Goal: Information Seeking & Learning: Learn about a topic

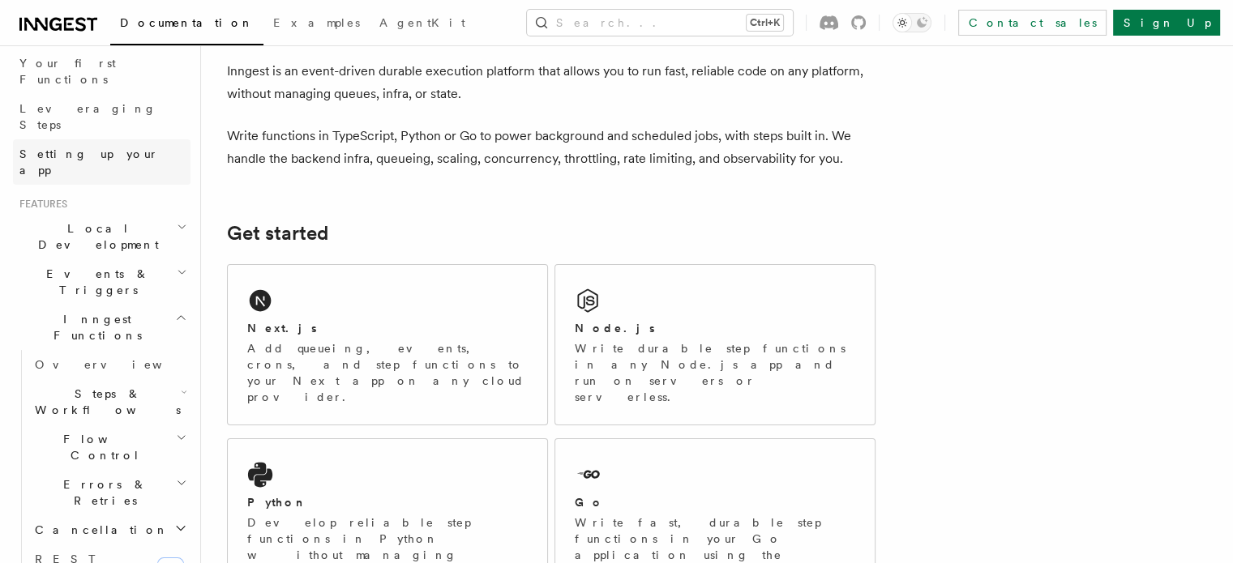
scroll to position [209, 0]
click at [105, 225] on span "Local Development" at bounding box center [95, 241] width 164 height 32
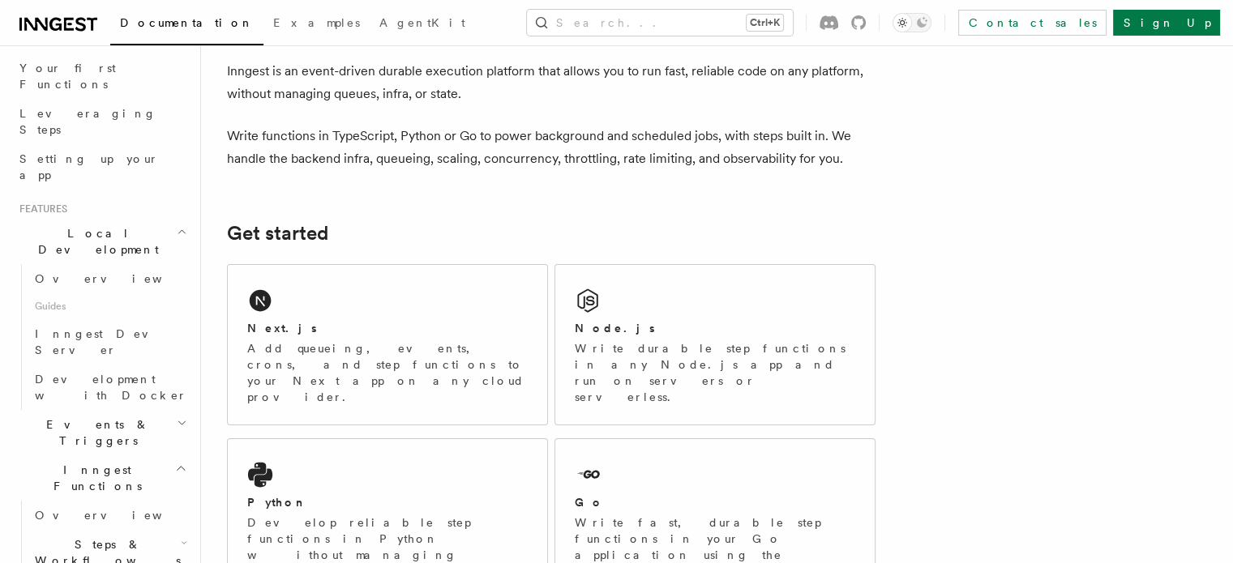
click at [103, 225] on span "Local Development" at bounding box center [95, 241] width 164 height 32
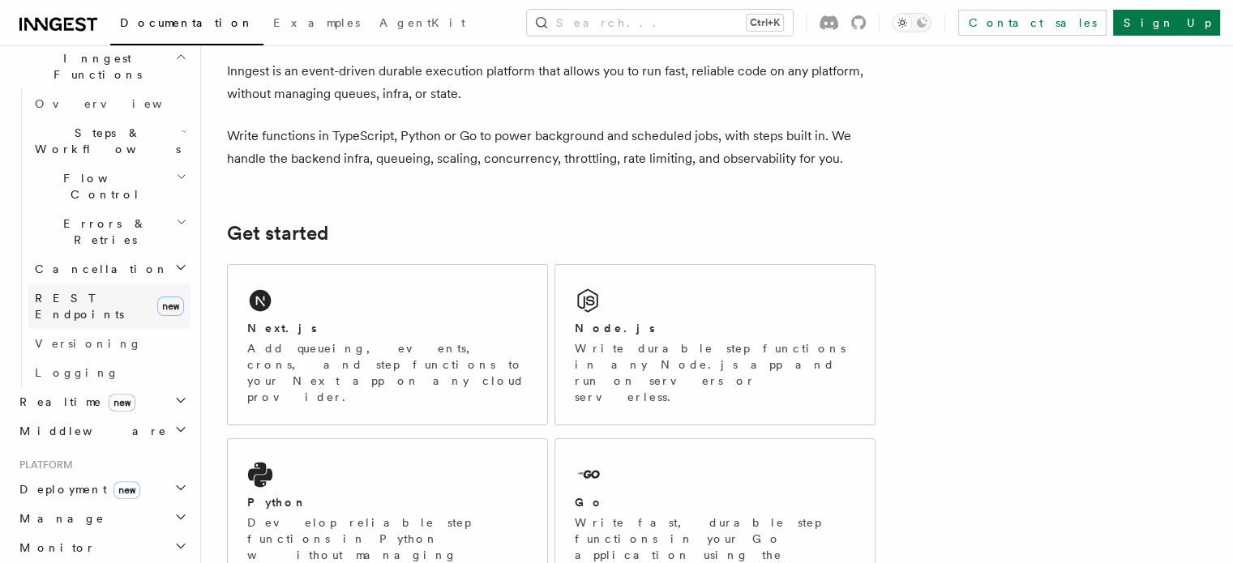
scroll to position [479, 0]
click at [114, 383] on h2 "Realtime new" at bounding box center [102, 397] width 178 height 29
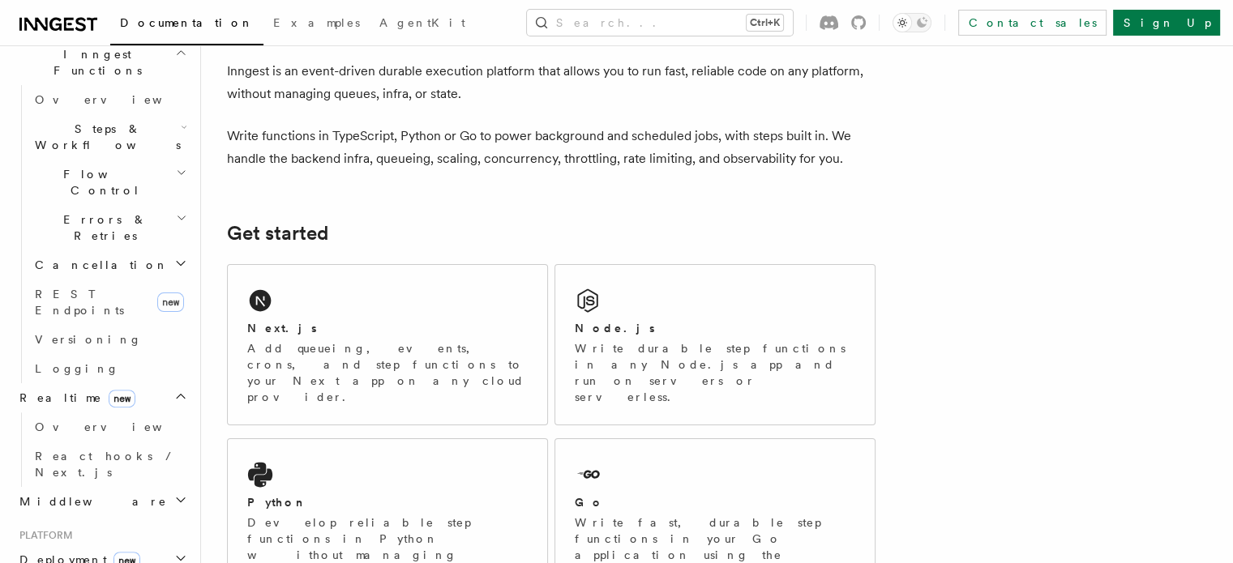
click at [86, 487] on h2 "Middleware" at bounding box center [102, 501] width 178 height 29
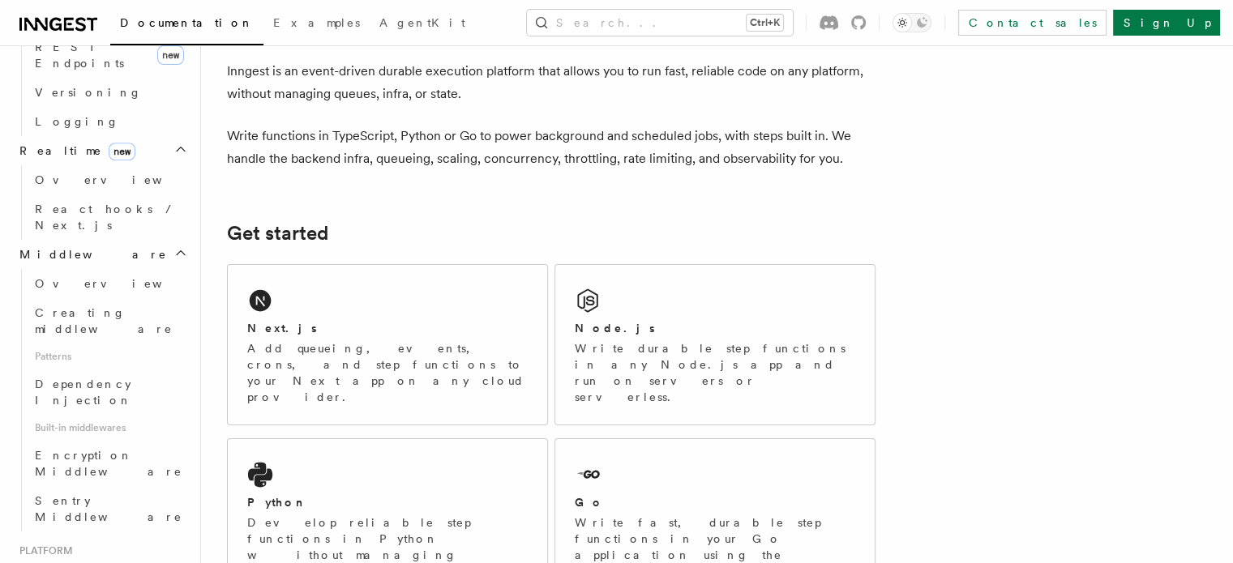
scroll to position [726, 0]
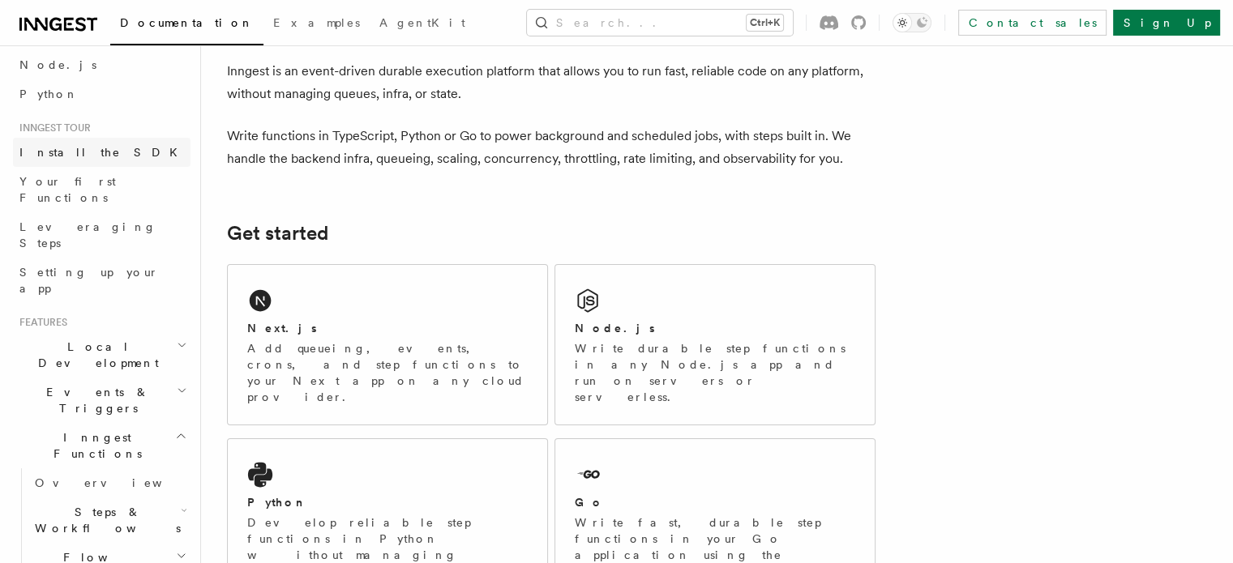
scroll to position [96, 0]
click at [74, 332] on h2 "Local Development" at bounding box center [102, 354] width 178 height 45
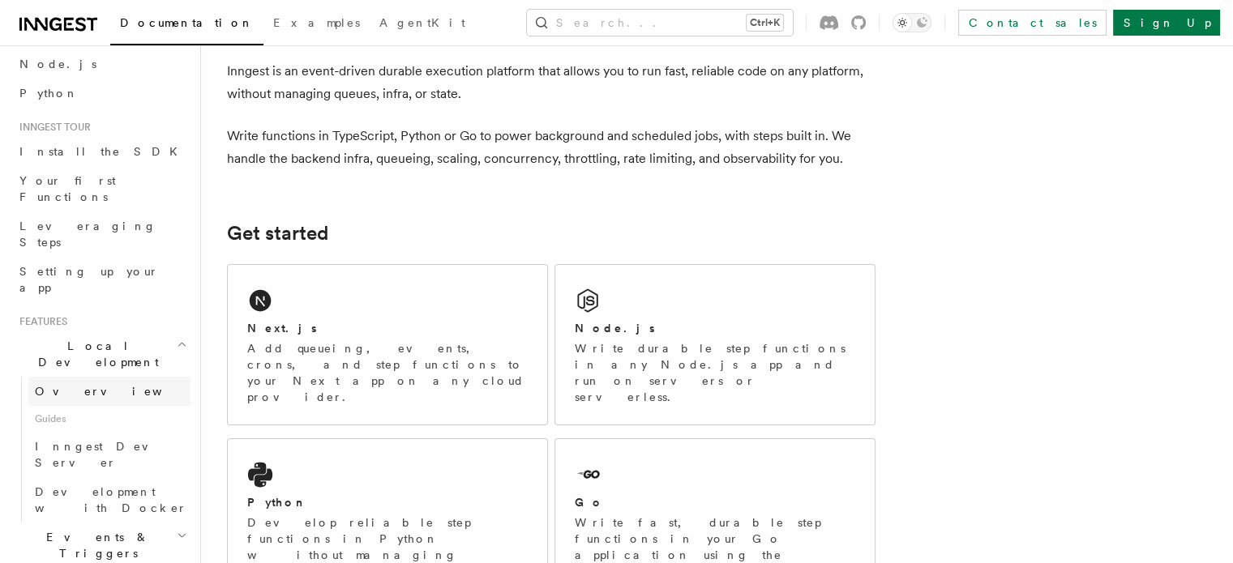
scroll to position [232, 0]
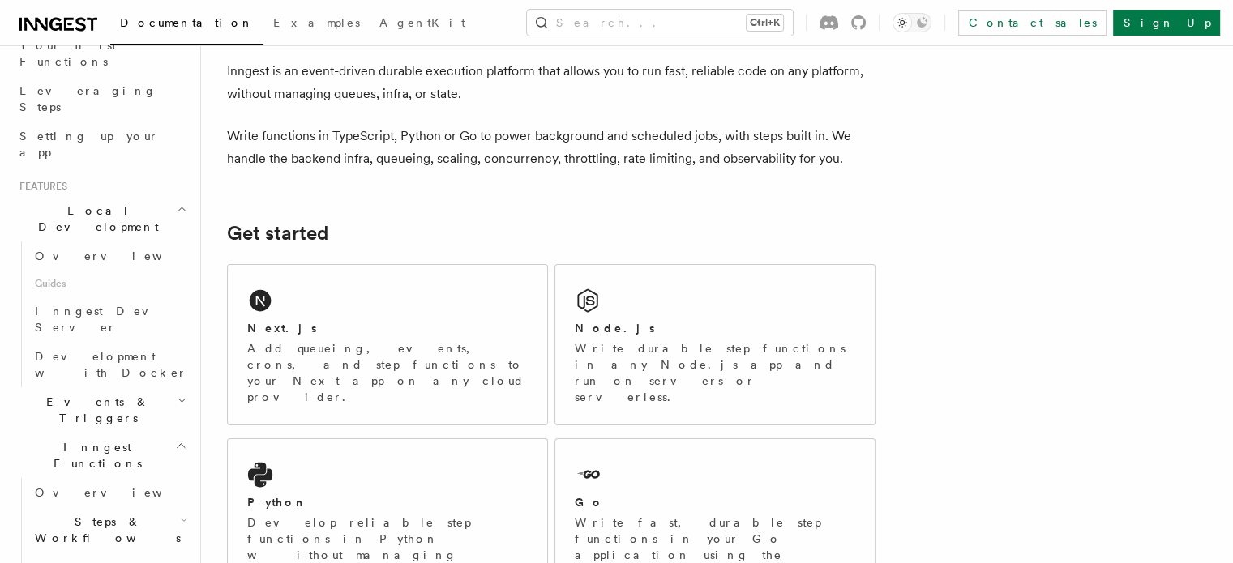
click at [104, 394] on span "Events & Triggers" at bounding box center [95, 410] width 164 height 32
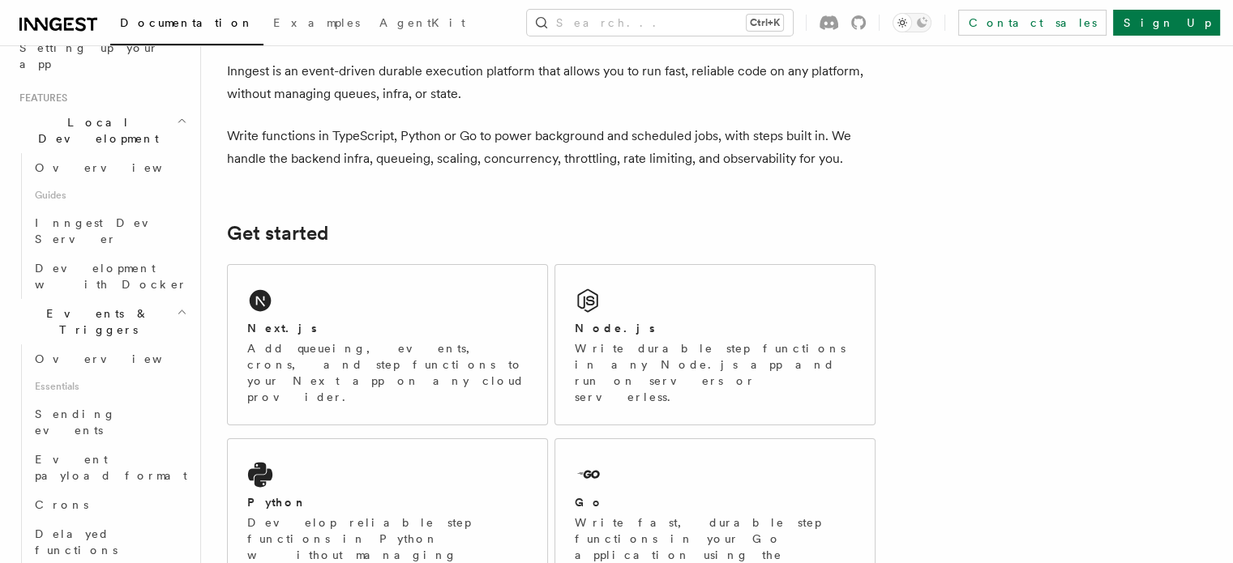
scroll to position [324, 0]
click at [62, 494] on span "Crons" at bounding box center [62, 500] width 54 height 13
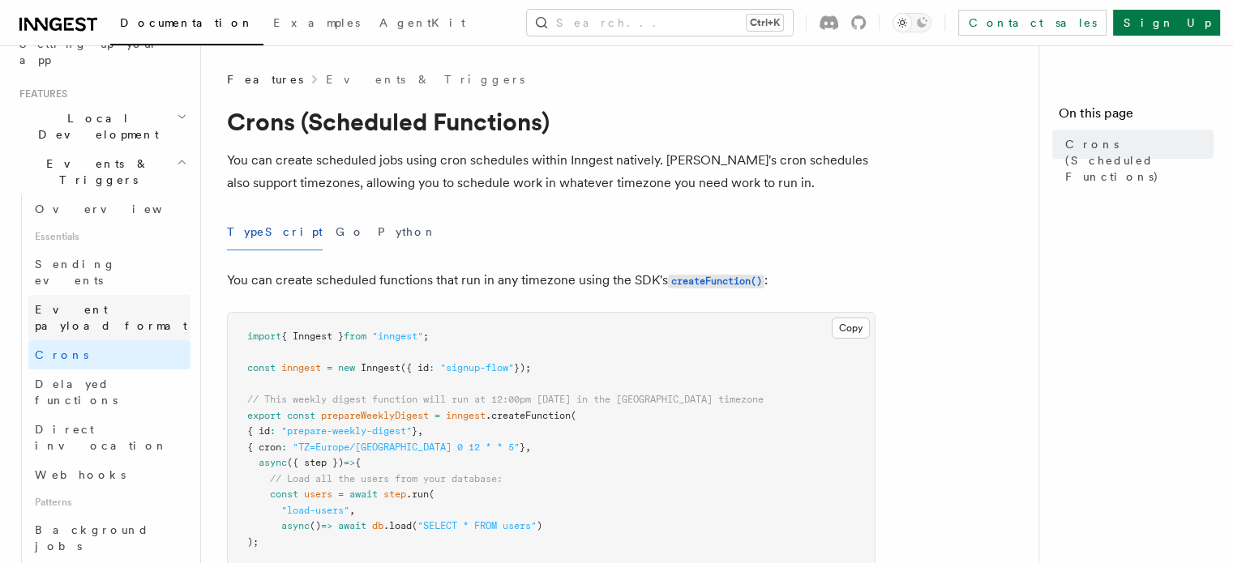
click at [79, 303] on span "Event payload format" at bounding box center [111, 317] width 152 height 29
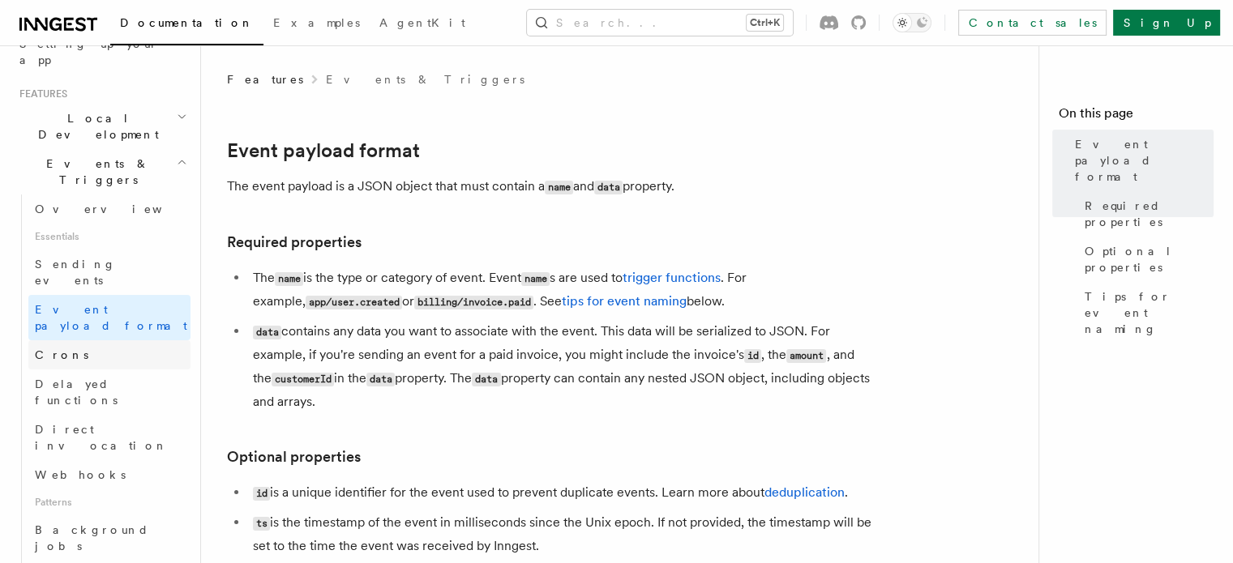
click at [67, 340] on link "Crons" at bounding box center [109, 354] width 162 height 29
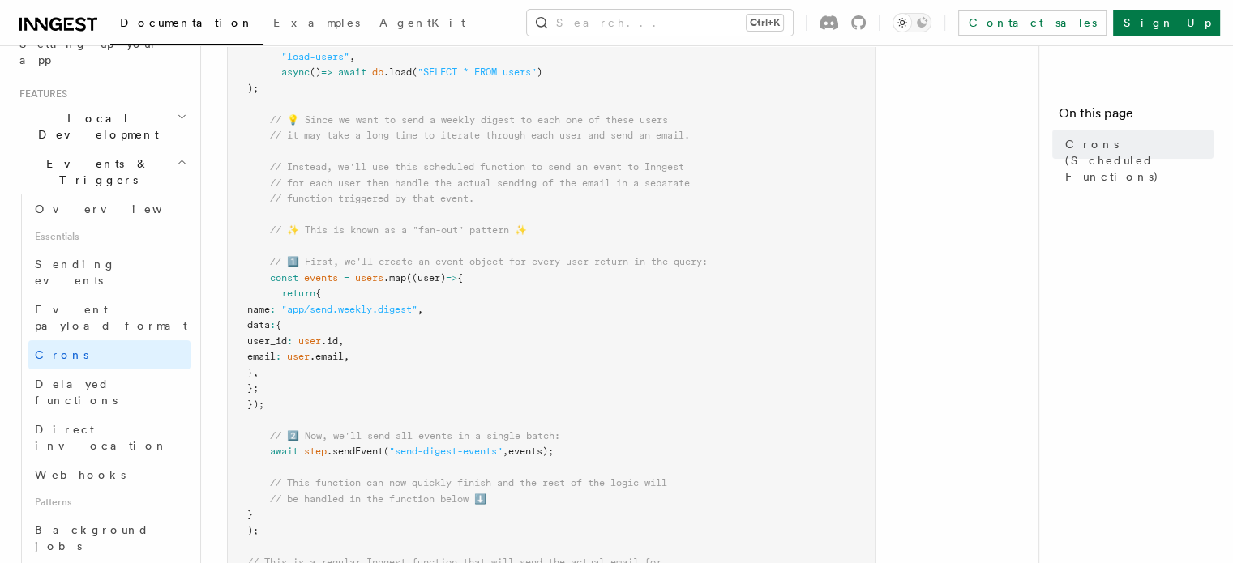
scroll to position [438, 0]
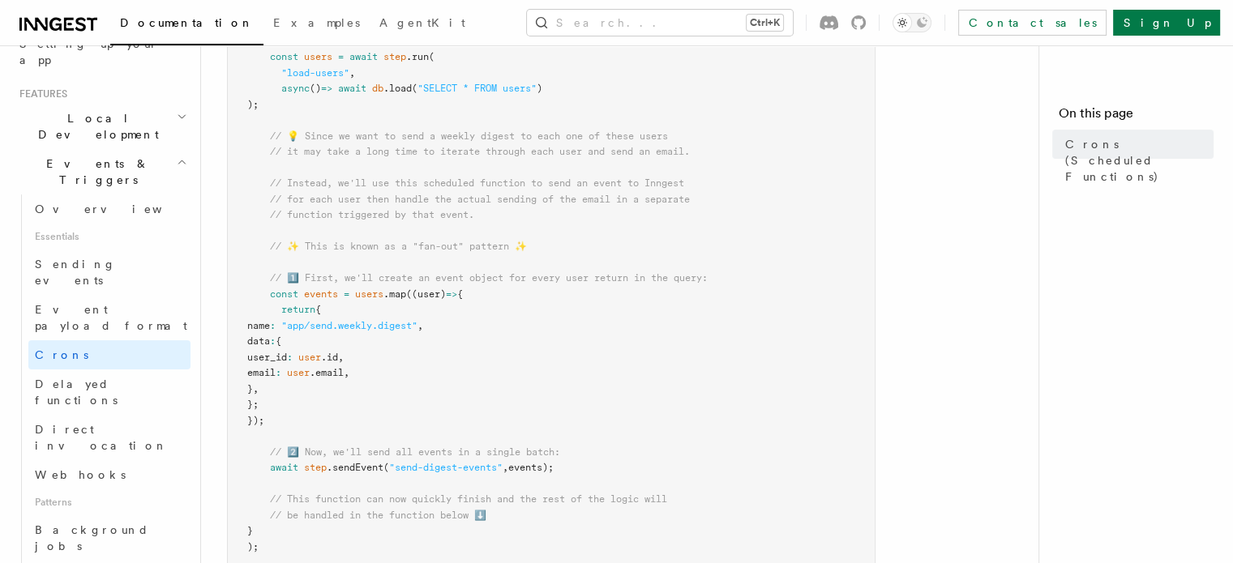
click at [630, 360] on pre "import { Inngest } from "inngest" ; const inngest = new Inngest ({ id : "signup…" at bounding box center [551, 373] width 647 height 997
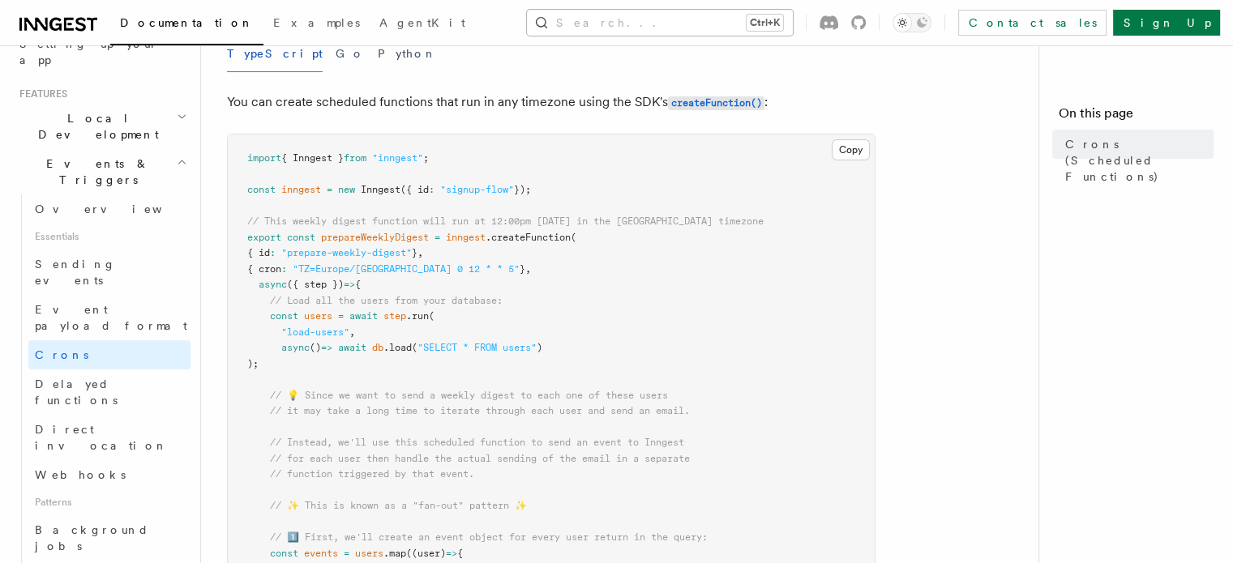
scroll to position [156, 0]
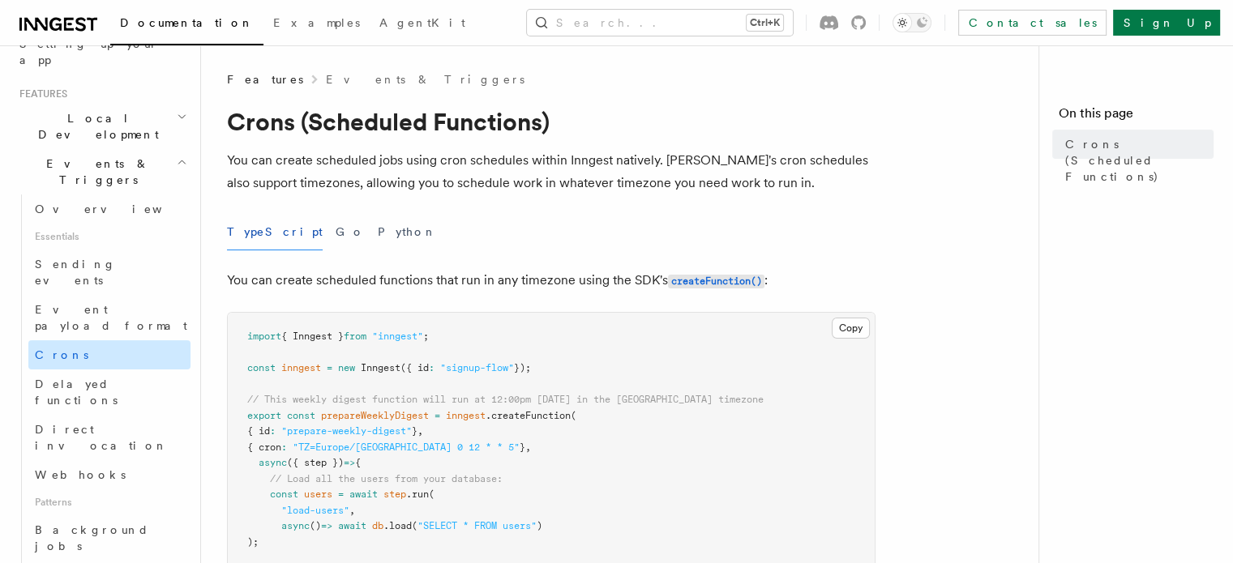
click at [81, 340] on link "Crons" at bounding box center [109, 354] width 162 height 29
click at [532, 216] on div "TypeScript Go Python" at bounding box center [551, 232] width 648 height 36
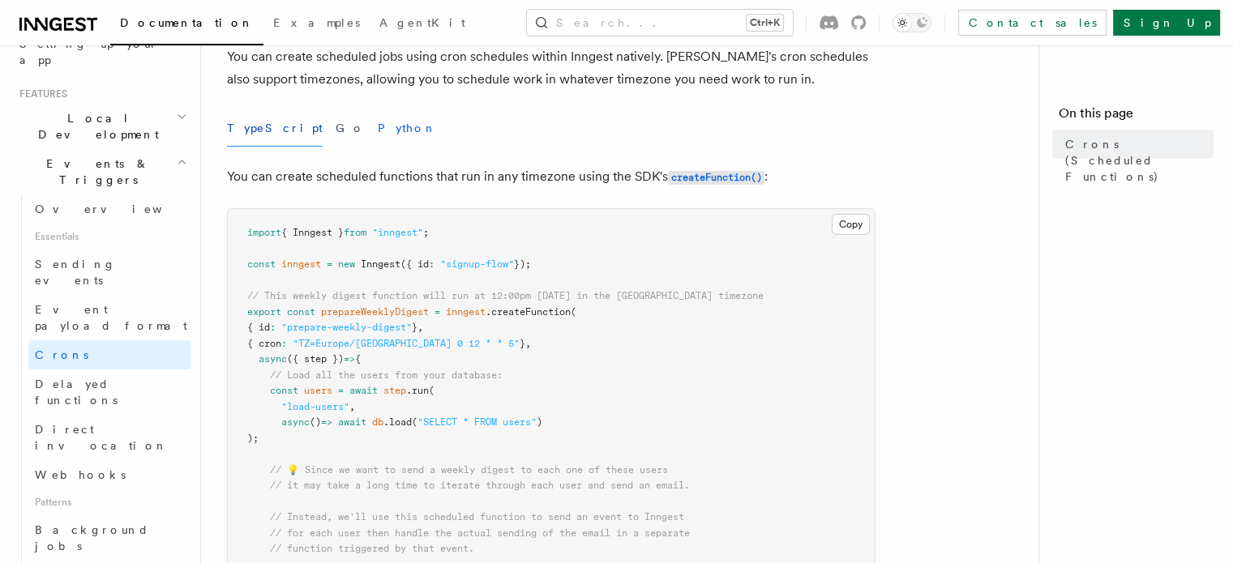
click at [378, 135] on button "Python" at bounding box center [407, 128] width 59 height 36
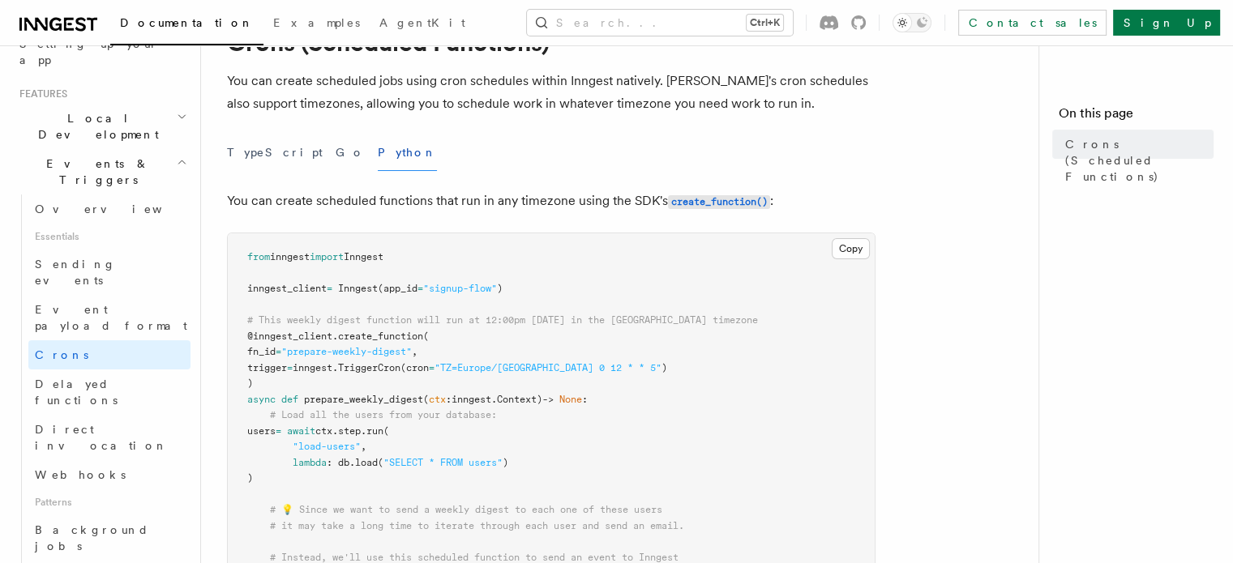
scroll to position [77, 0]
click at [259, 150] on button "TypeScript" at bounding box center [275, 155] width 96 height 36
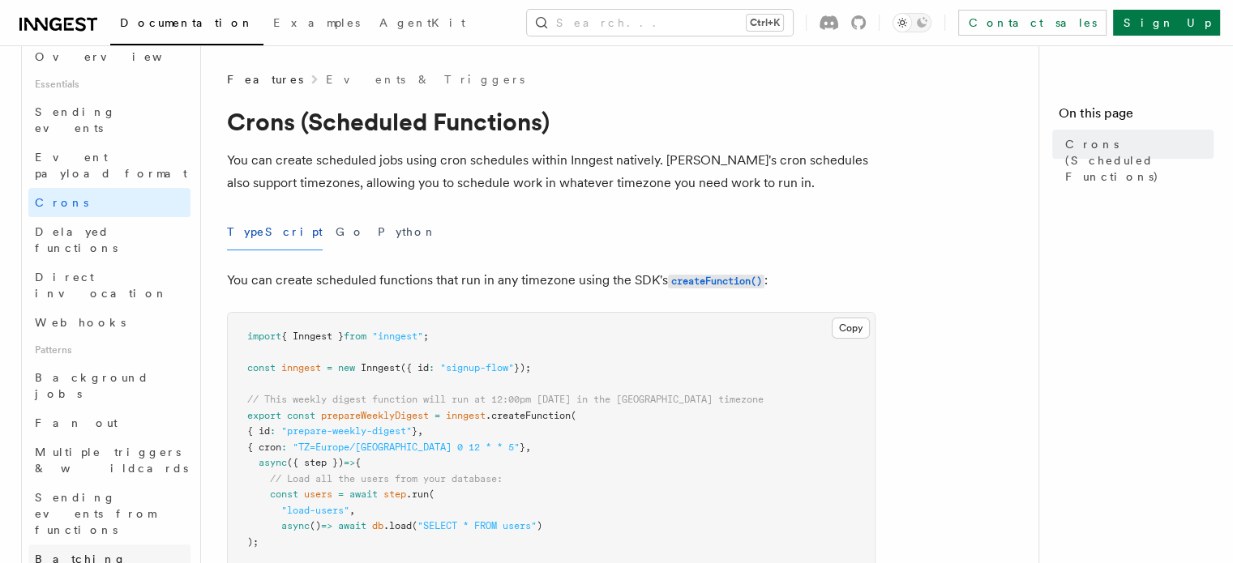
click at [71, 553] on span "Batching events" at bounding box center [81, 567] width 92 height 29
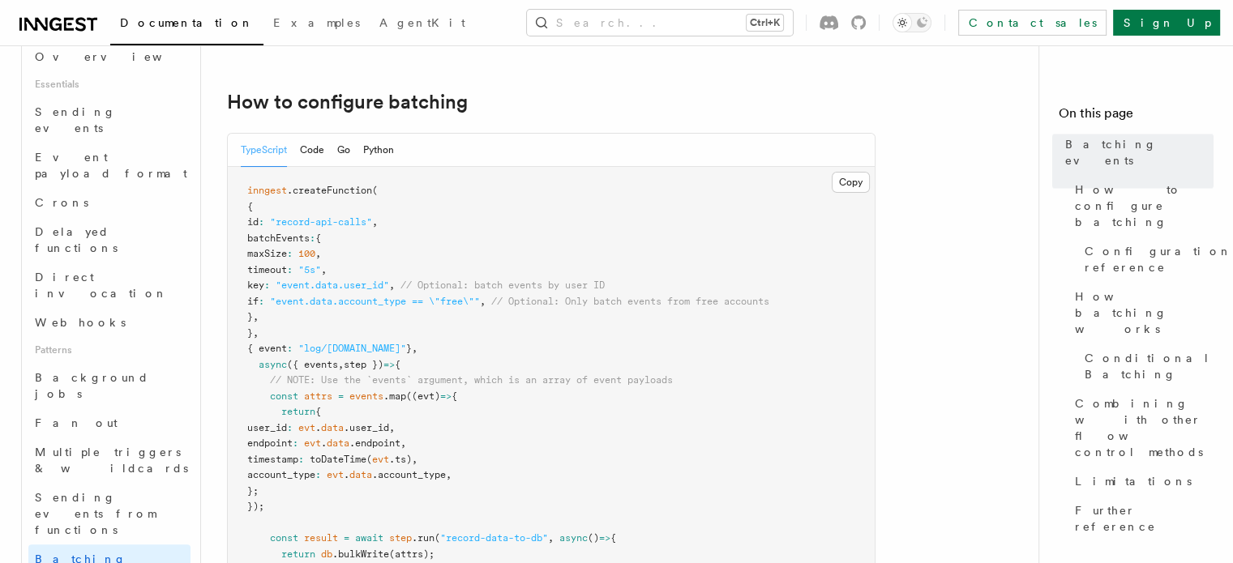
scroll to position [444, 0]
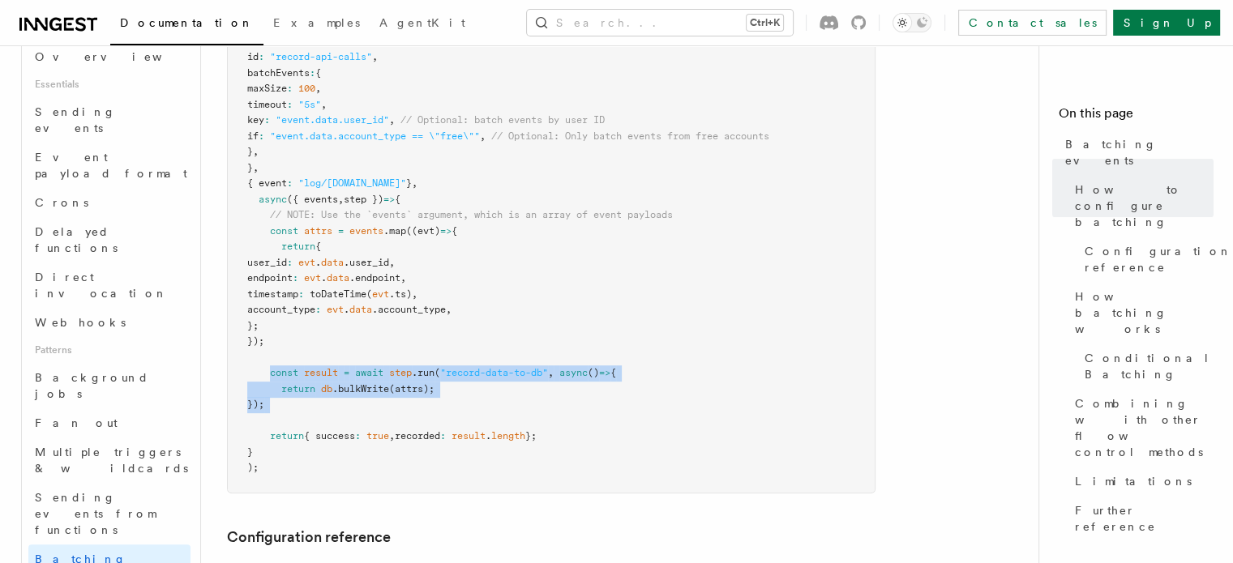
drag, startPoint x: 268, startPoint y: 373, endPoint x: 409, endPoint y: 424, distance: 149.2
click at [409, 424] on pre "inngest .createFunction ( { id : "record-api-calls" , batchEvents : { maxSize :…" at bounding box center [551, 247] width 647 height 491
click at [548, 419] on pre "inngest .createFunction ( { id : "record-api-calls" , batchEvents : { maxSize :…" at bounding box center [551, 247] width 647 height 491
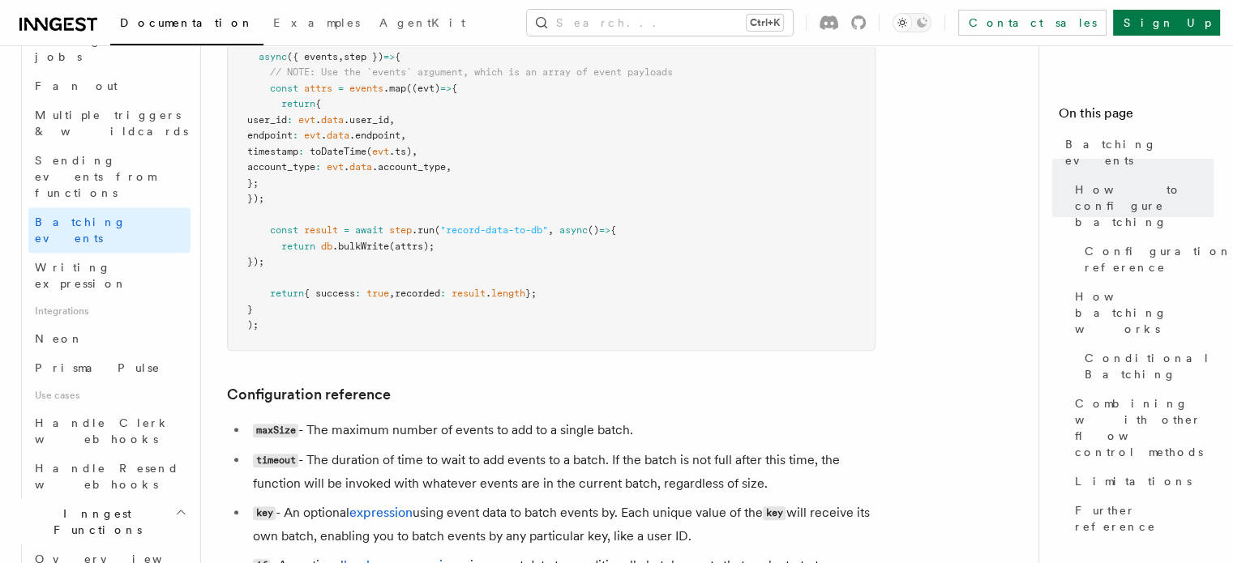
scroll to position [859, 0]
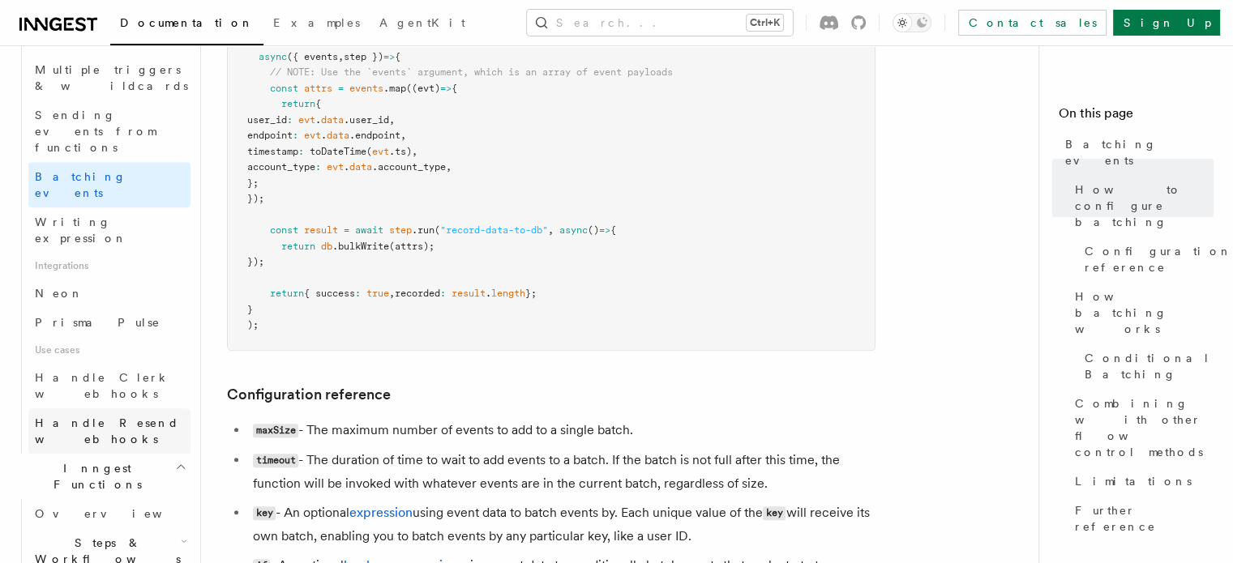
click at [96, 417] on span "Handle Resend webhooks" at bounding box center [107, 431] width 144 height 29
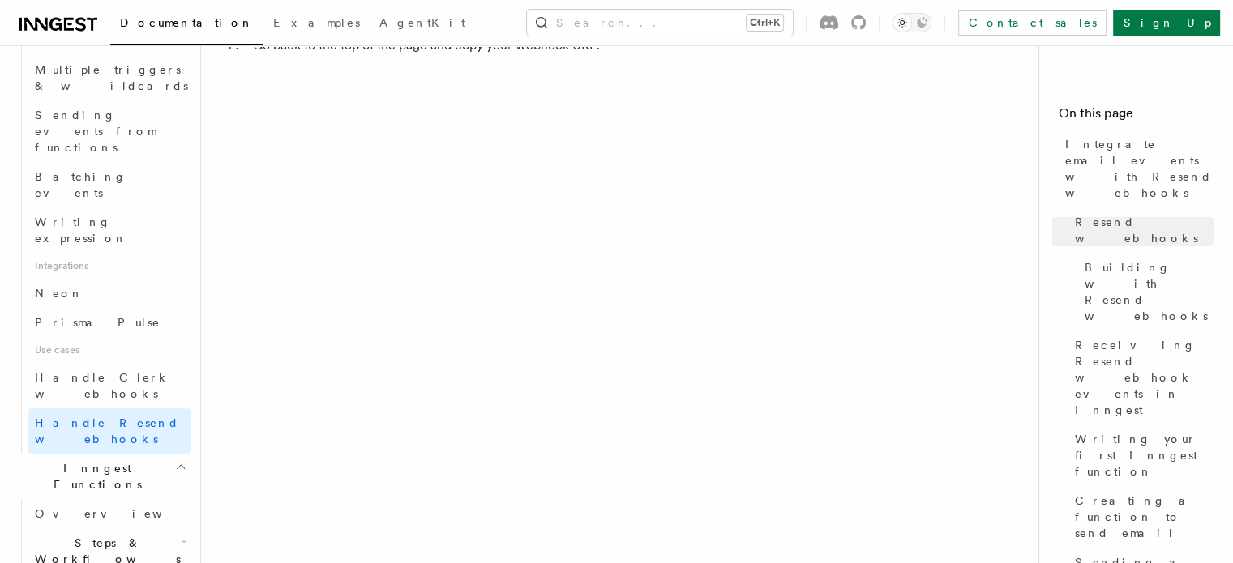
scroll to position [4231, 0]
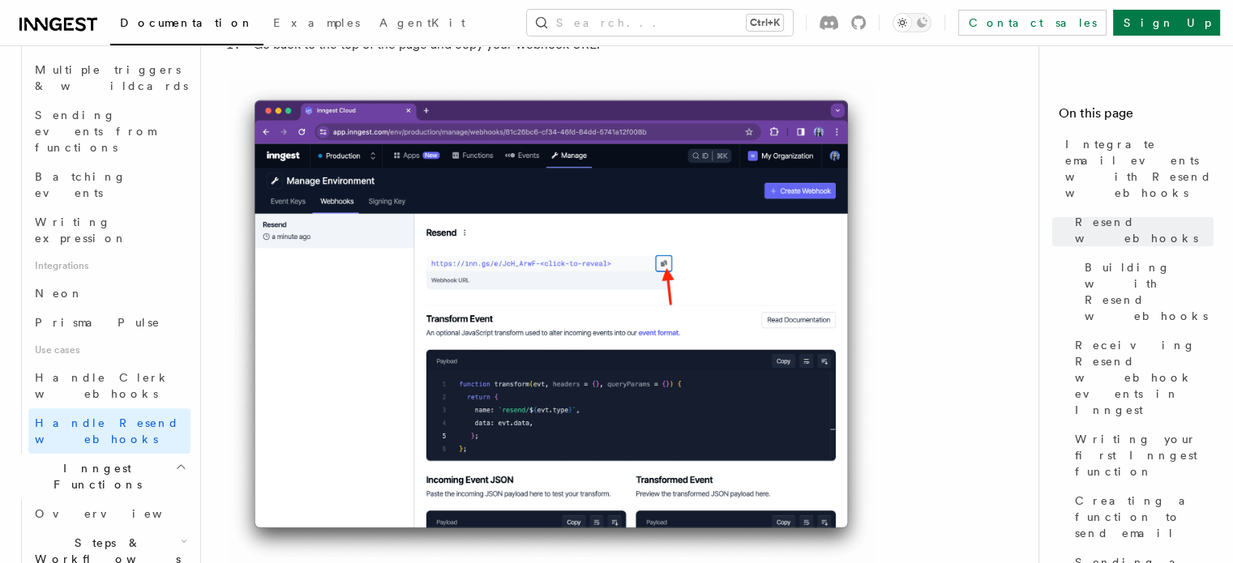
click at [115, 535] on span "Steps & Workflows" at bounding box center [104, 551] width 152 height 32
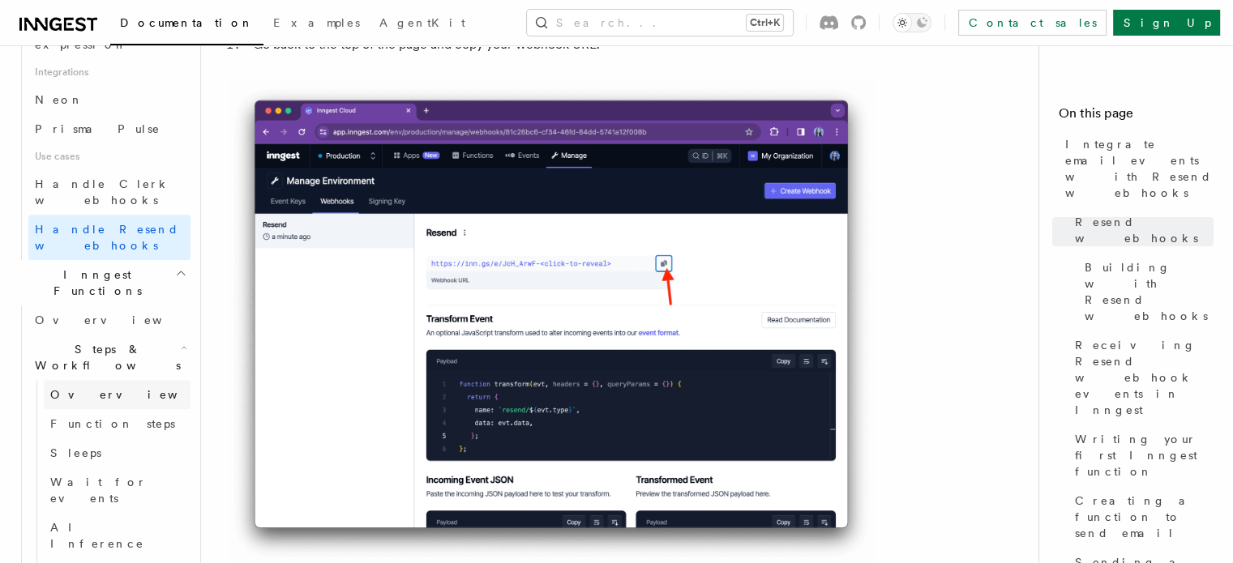
scroll to position [1054, 0]
click at [68, 563] on span "Fetch" at bounding box center [73, 572] width 47 height 13
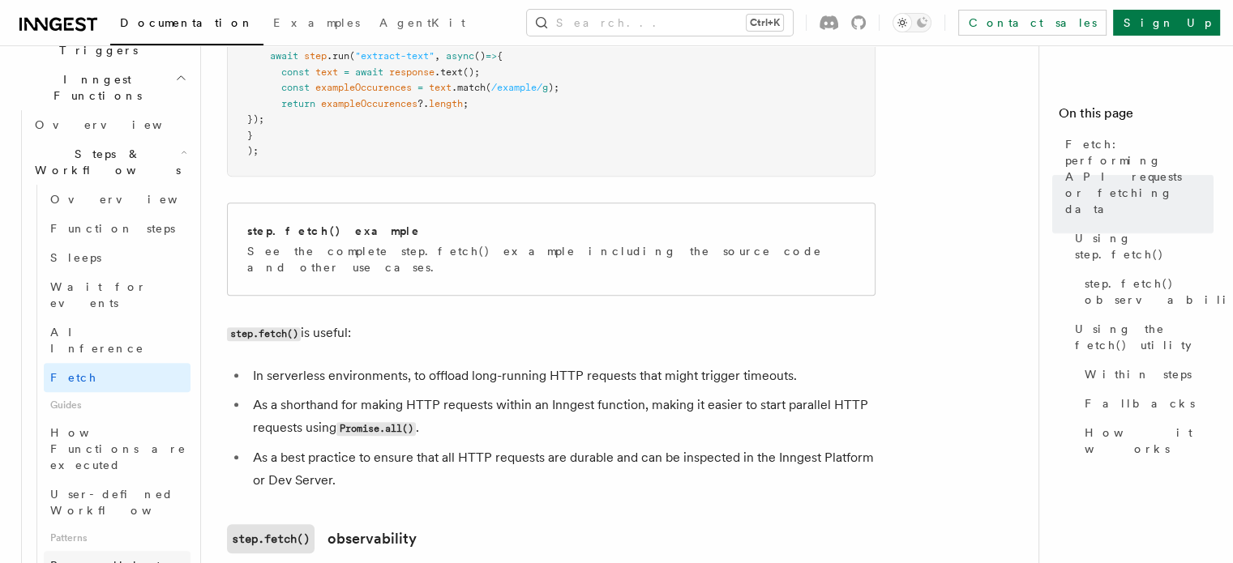
scroll to position [455, 0]
click at [87, 559] on span "Parallel steps" at bounding box center [115, 565] width 130 height 13
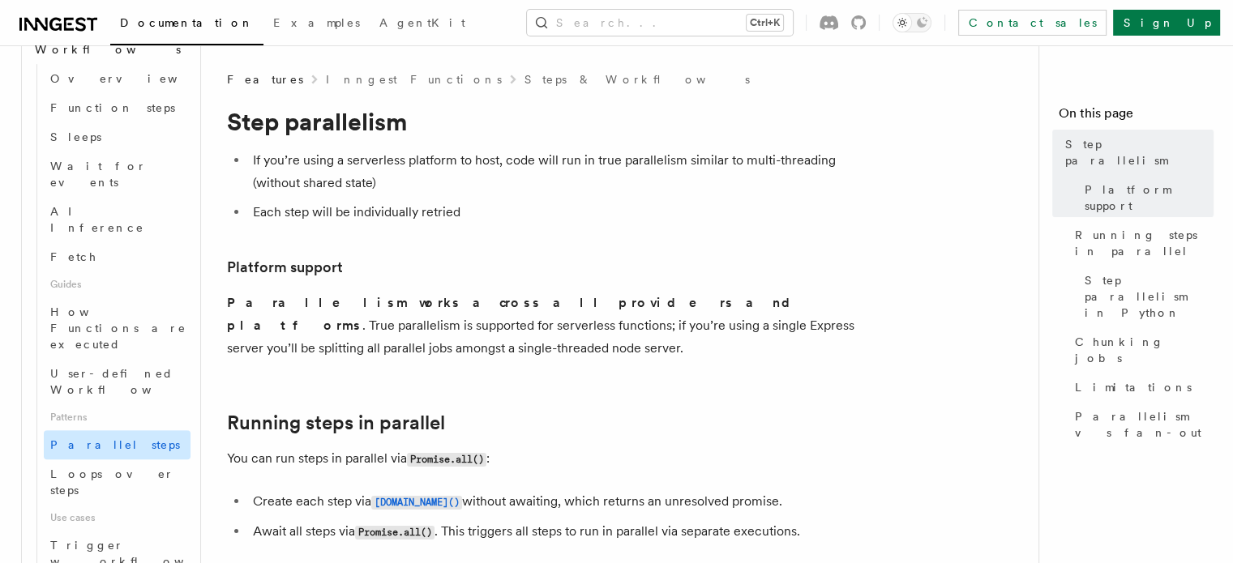
scroll to position [578, 0]
click at [89, 464] on span "Loops over steps" at bounding box center [112, 478] width 124 height 29
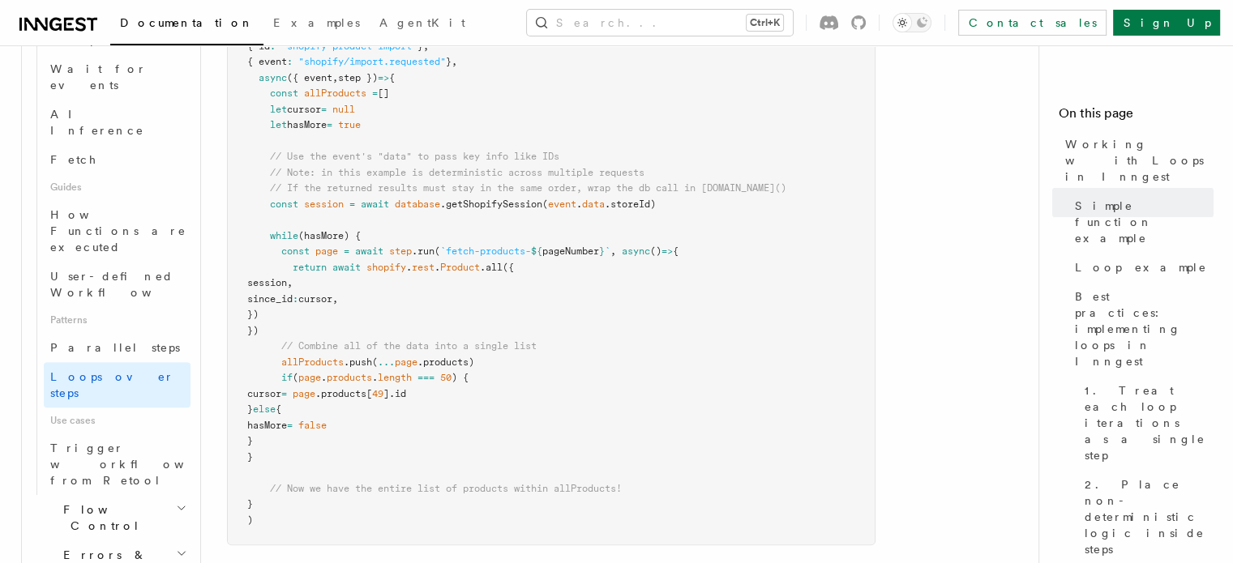
scroll to position [675, 0]
click at [105, 492] on h2 "Flow Control" at bounding box center [109, 514] width 162 height 45
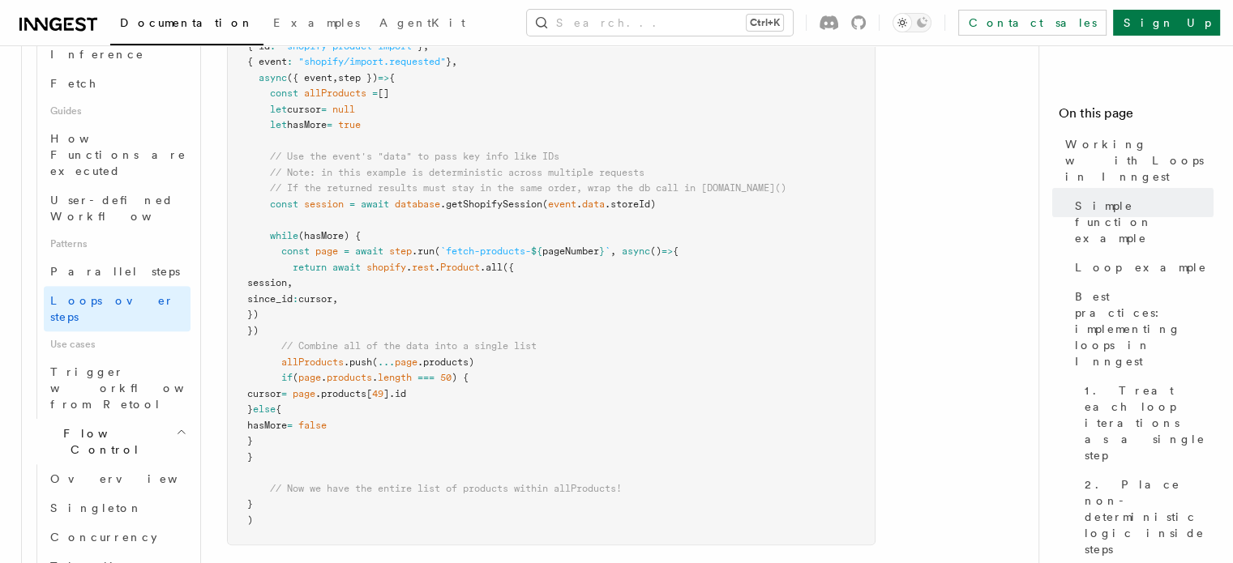
scroll to position [749, 0]
click at [85, 530] on span "Concurrency" at bounding box center [103, 536] width 107 height 13
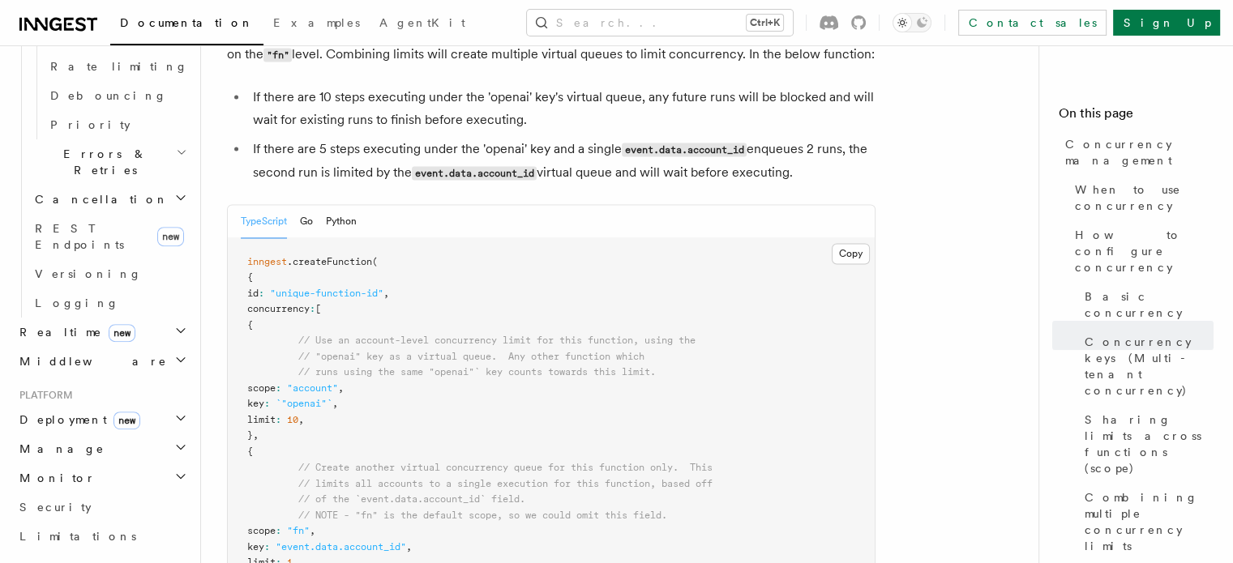
scroll to position [2623, 0]
click at [310, 302] on span "concurrency" at bounding box center [278, 307] width 62 height 11
copy span "concurrency"
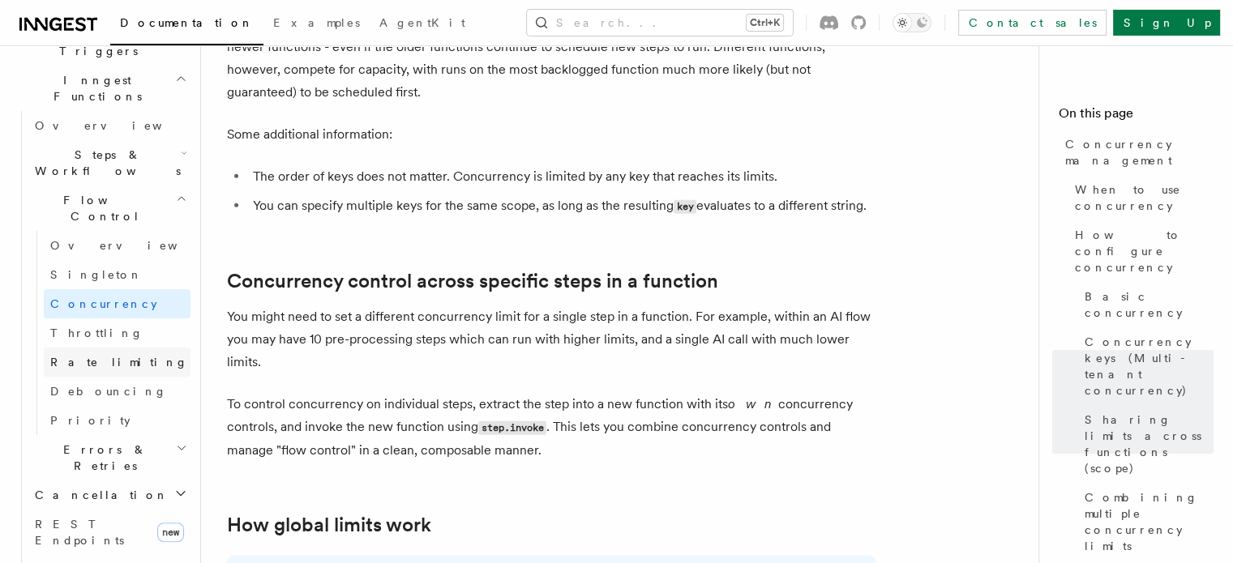
scroll to position [447, 0]
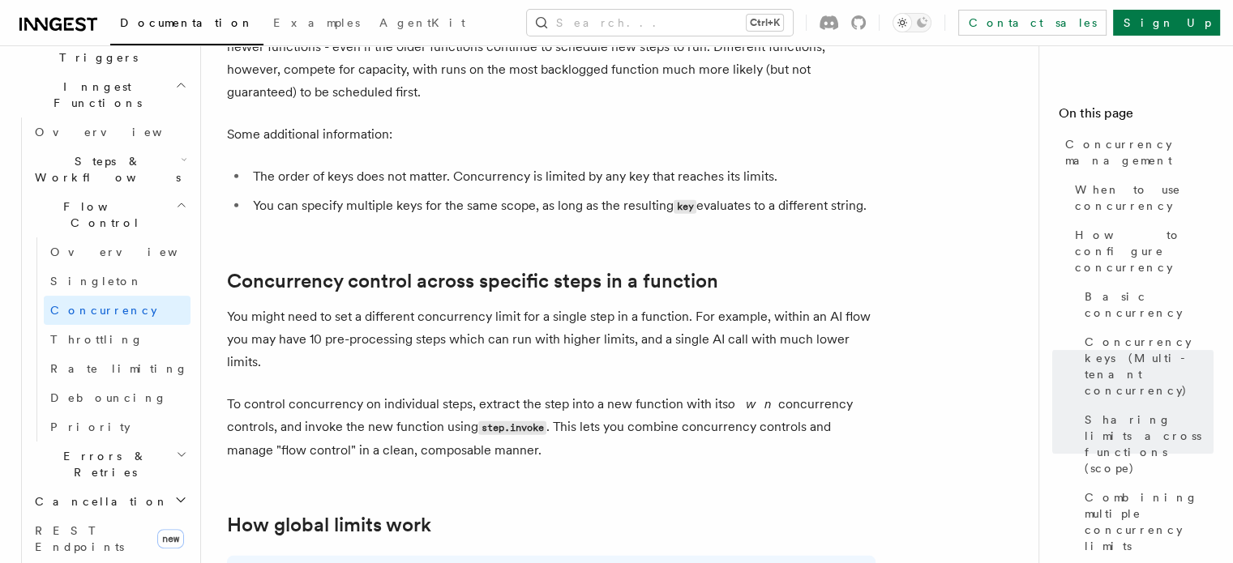
click at [120, 442] on h2 "Errors & Retries" at bounding box center [109, 464] width 162 height 45
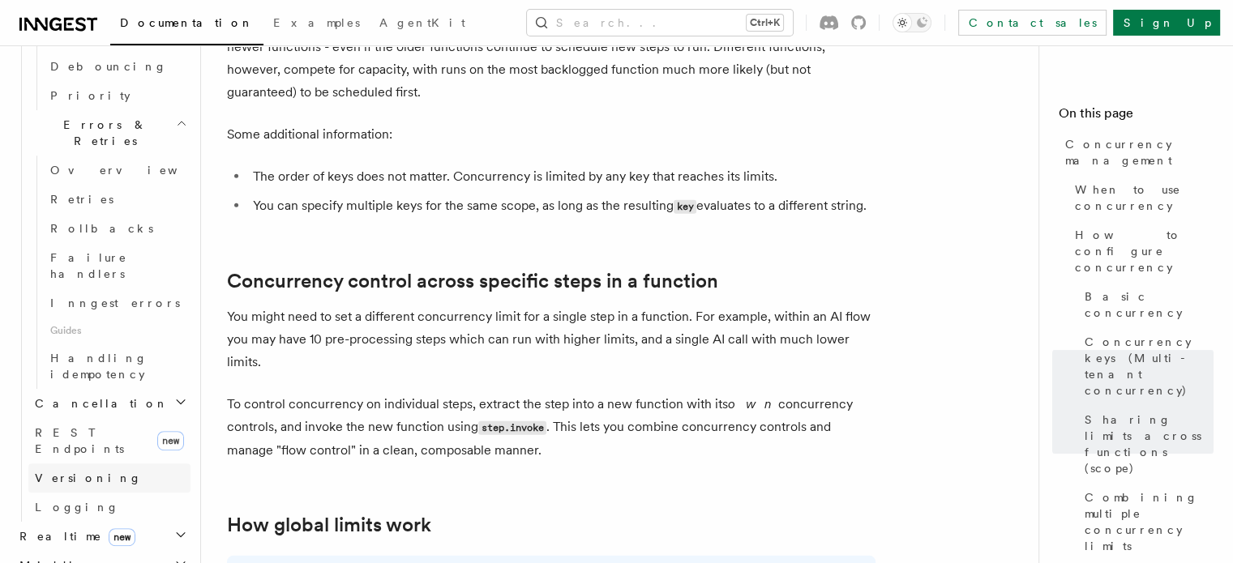
scroll to position [779, 0]
click at [118, 521] on h2 "Realtime new" at bounding box center [102, 535] width 178 height 29
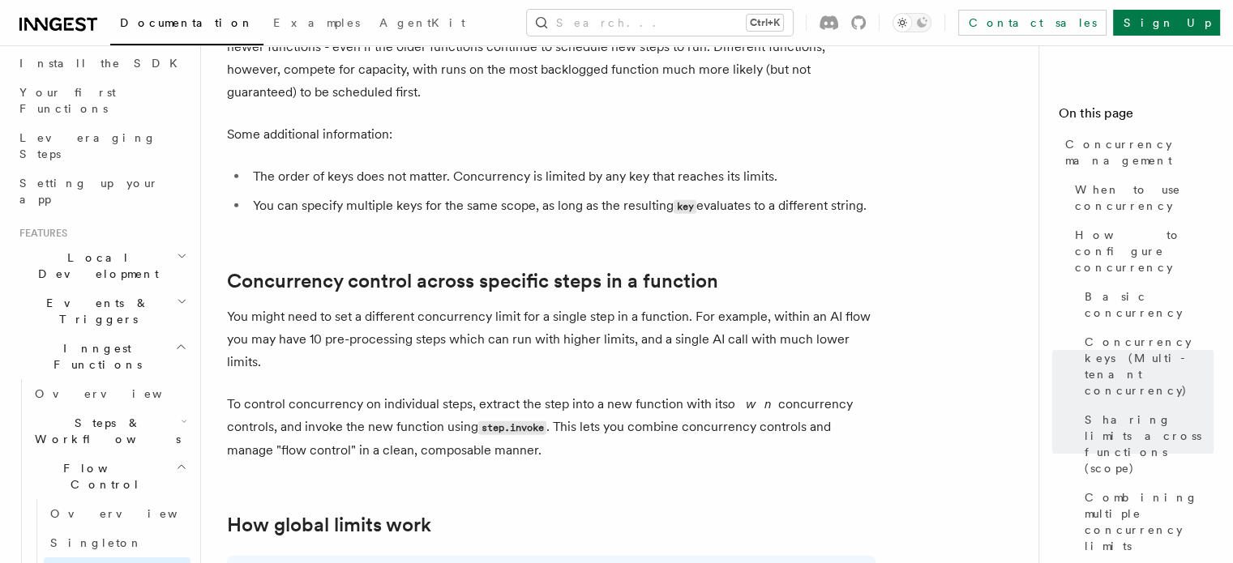
scroll to position [190, 0]
click at [107, 290] on span "Events & Triggers" at bounding box center [95, 306] width 164 height 32
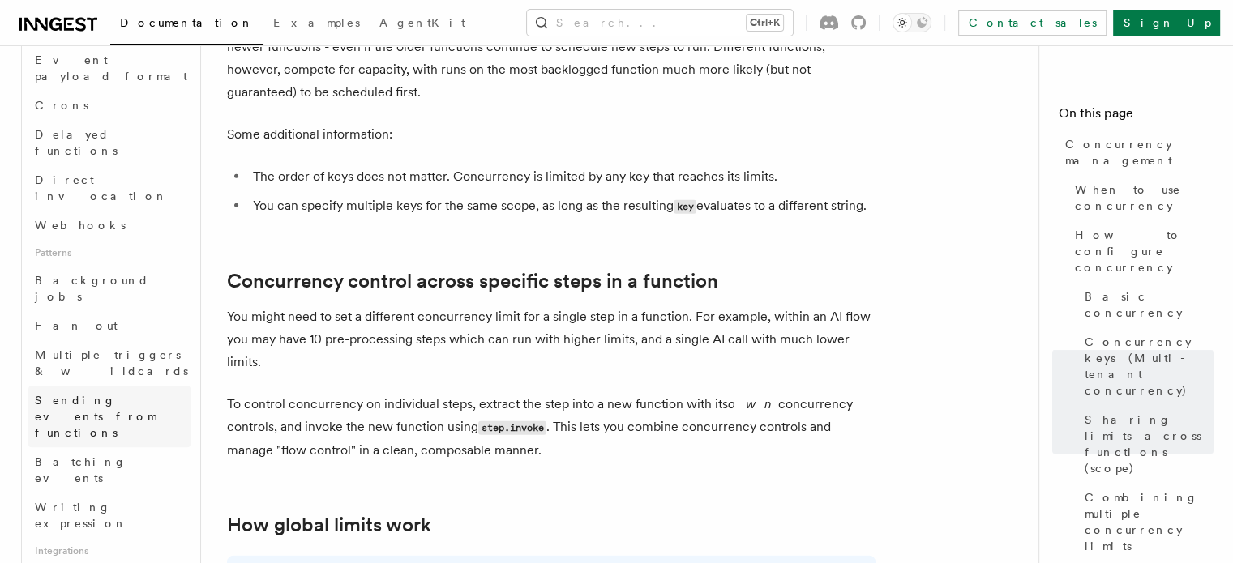
scroll to position [587, 0]
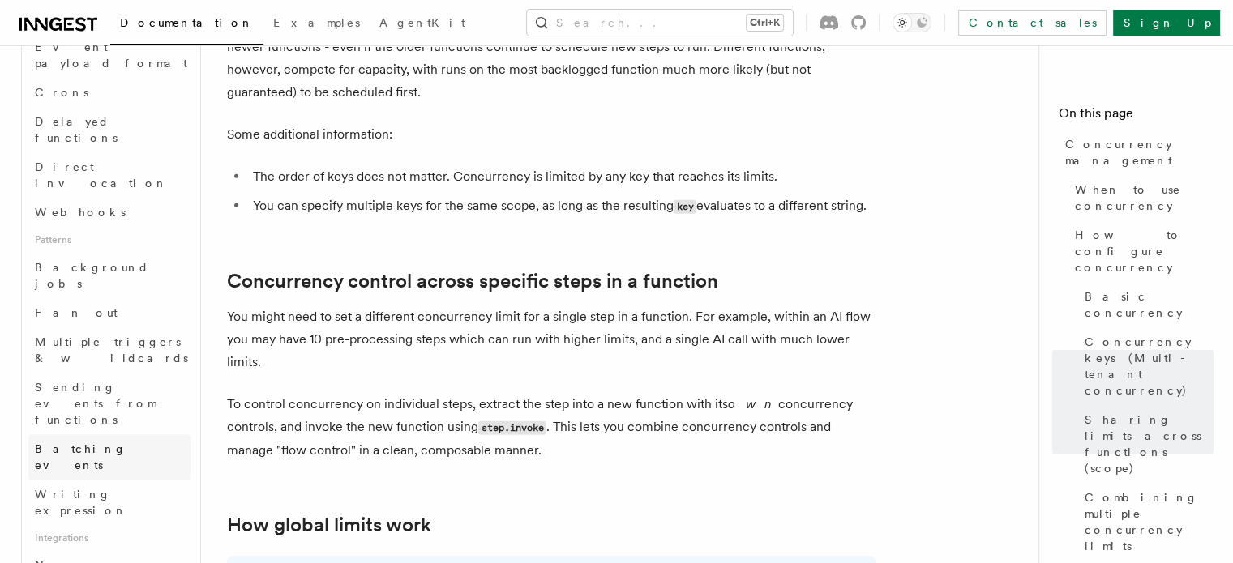
click at [95, 443] on span "Batching events" at bounding box center [81, 457] width 92 height 29
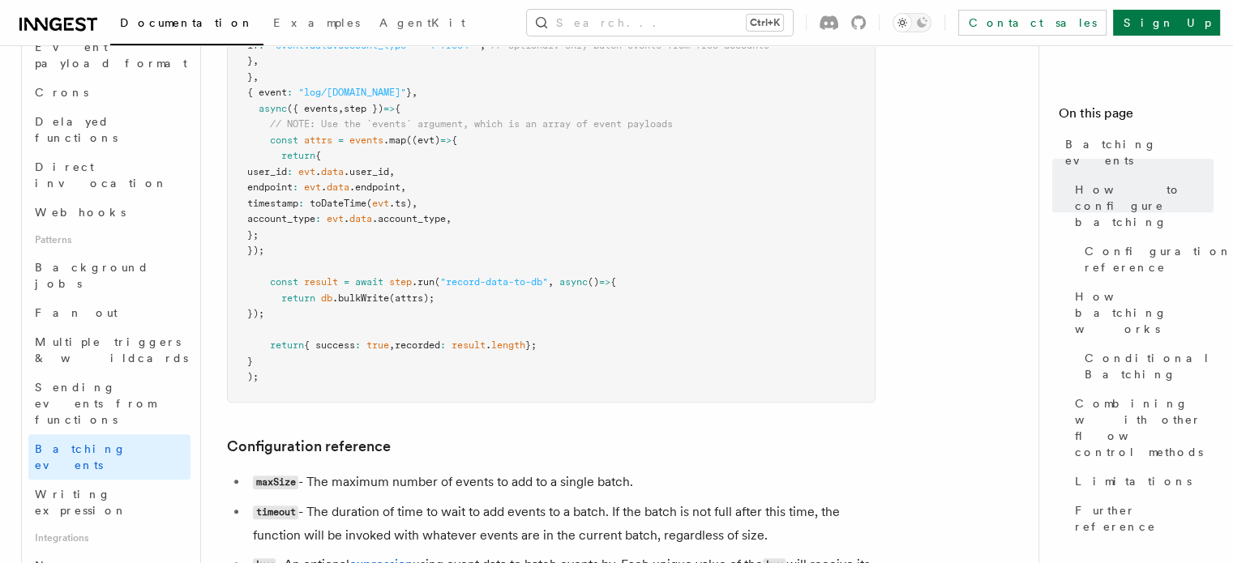
scroll to position [537, 0]
drag, startPoint x: 268, startPoint y: 280, endPoint x: 315, endPoint y: 318, distance: 60.0
click at [315, 318] on pre "inngest .createFunction ( { id : "record-api-calls" , batchEvents : { maxSize :…" at bounding box center [551, 154] width 647 height 491
copy code "const result = await step .run ( "record-data-to-db" , async () => { return db …"
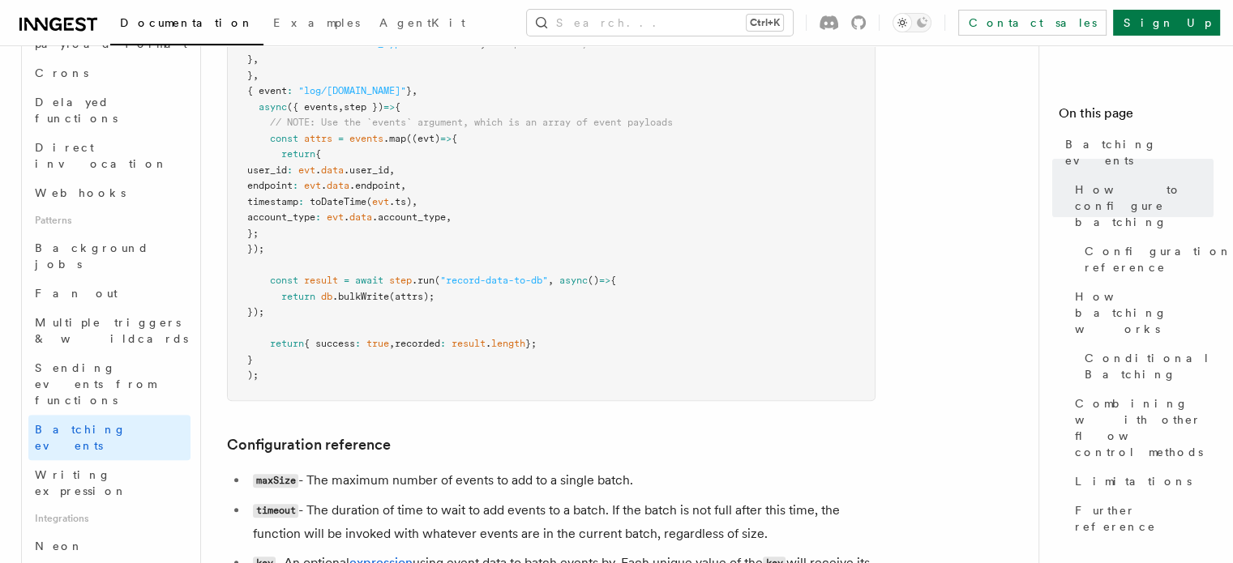
scroll to position [608, 0]
click at [81, 563] on span "Prisma Pulse" at bounding box center [98, 573] width 126 height 13
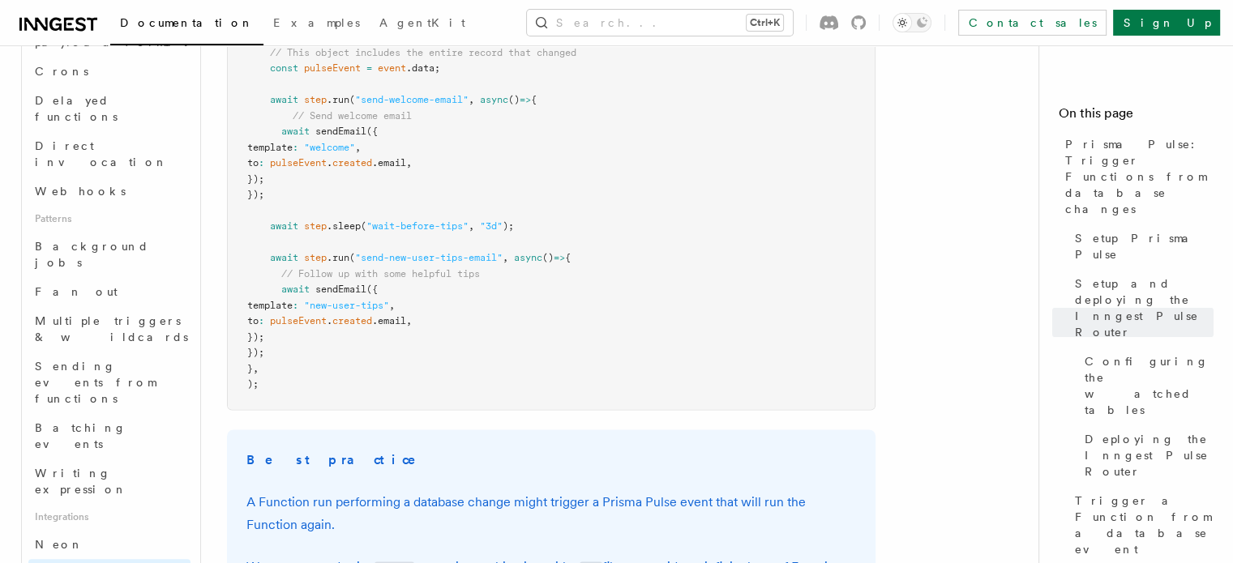
scroll to position [2400, 0]
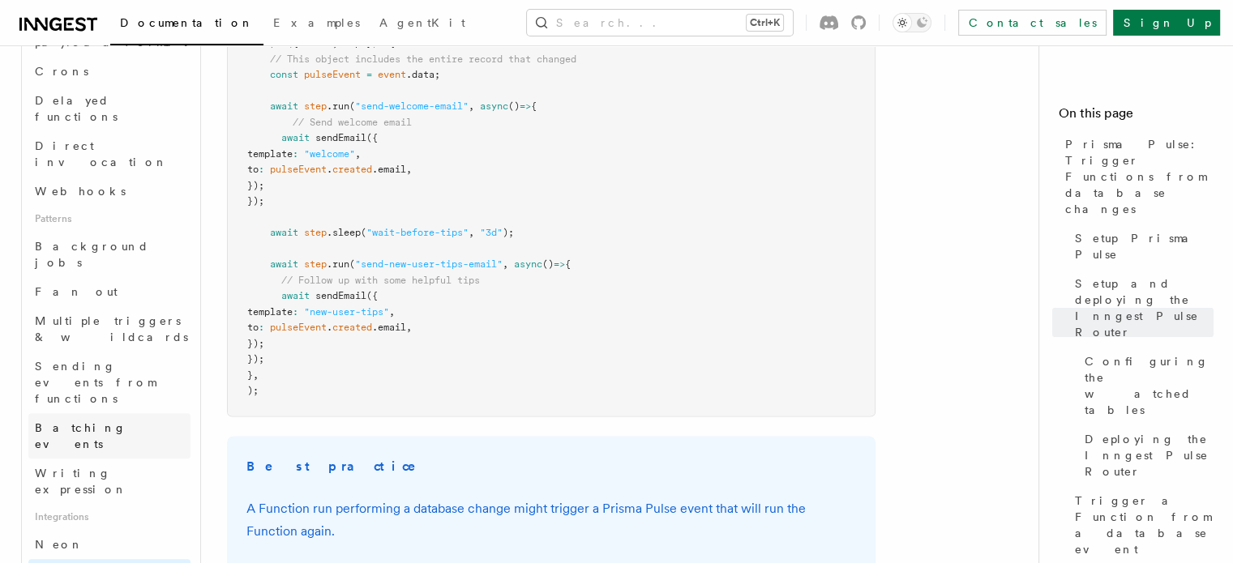
click at [91, 422] on span "Batching events" at bounding box center [81, 436] width 92 height 29
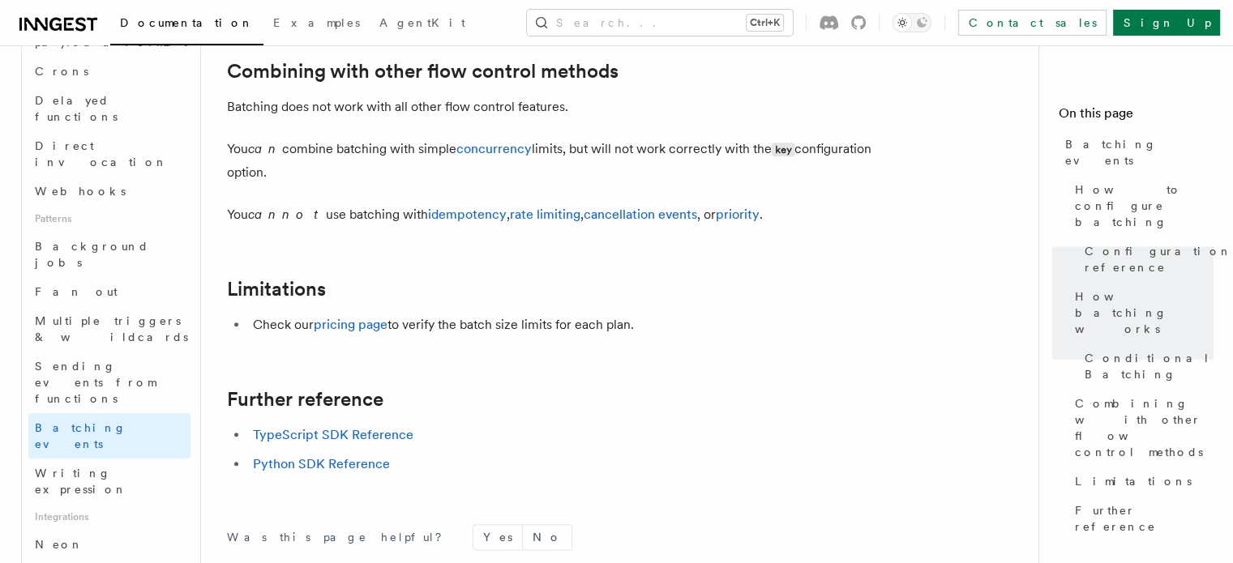
scroll to position [1777, 0]
click at [80, 315] on span "Multiple triggers & wildcards" at bounding box center [111, 329] width 153 height 29
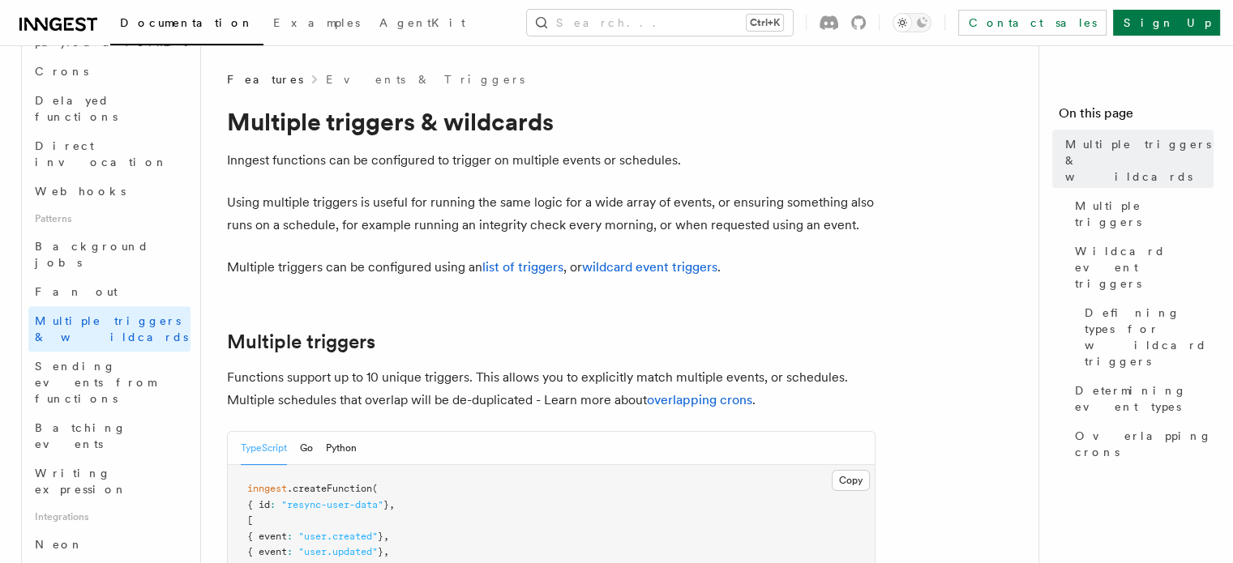
scroll to position [219, 0]
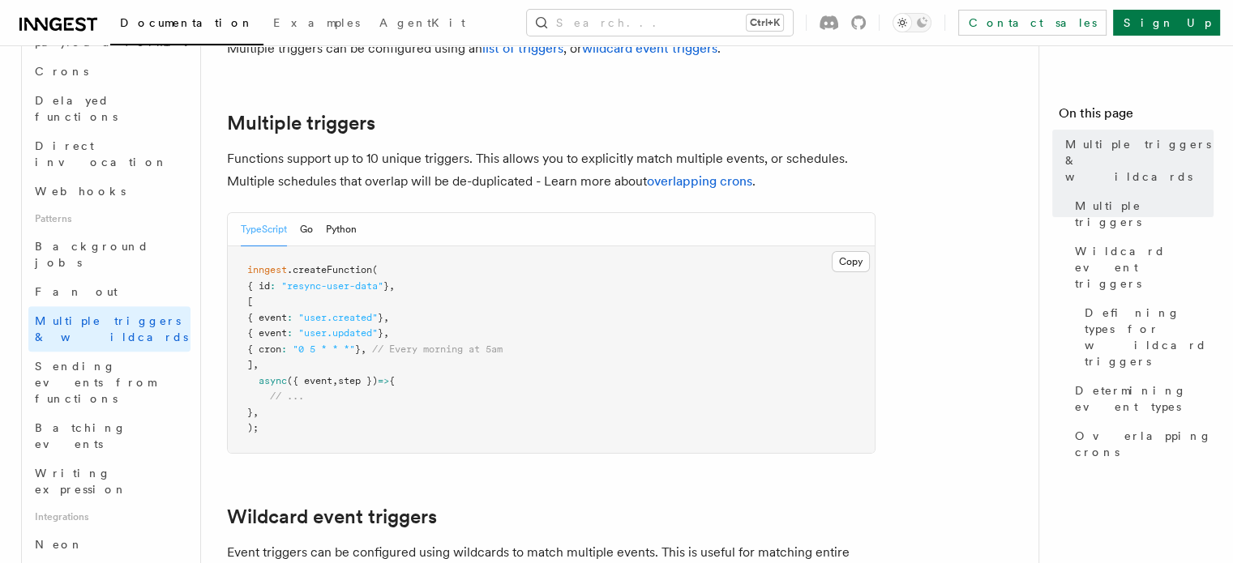
click at [541, 333] on pre "inngest .createFunction ( { id : "resync-user-data" } , [ { event : "user.creat…" at bounding box center [551, 349] width 647 height 207
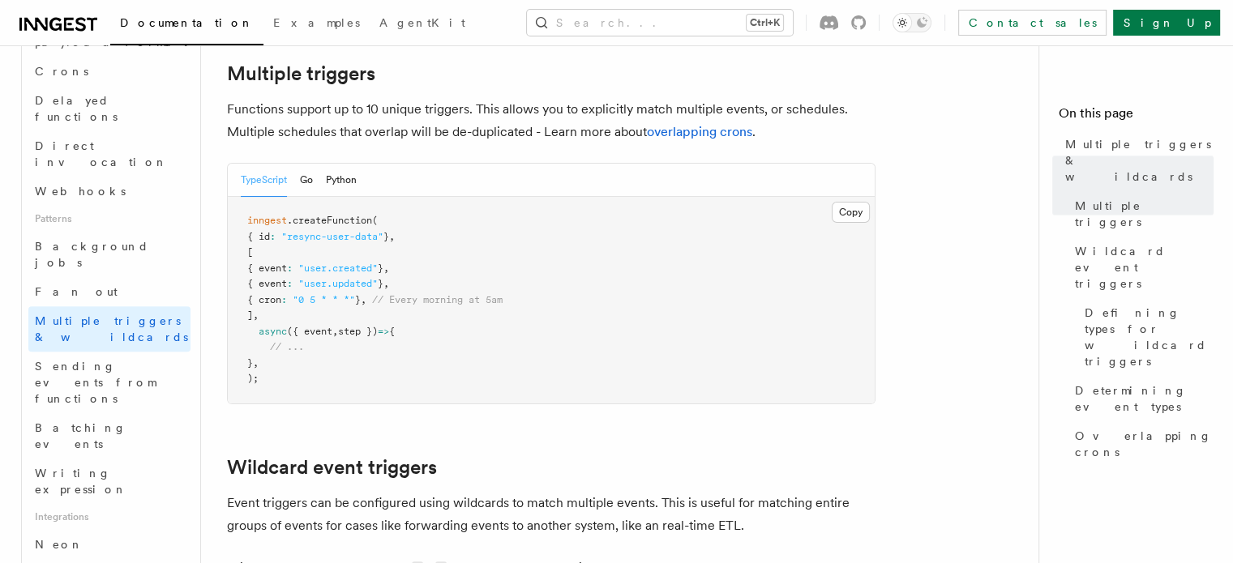
scroll to position [268, 0]
click at [86, 358] on span "Sending events from functions" at bounding box center [113, 382] width 156 height 49
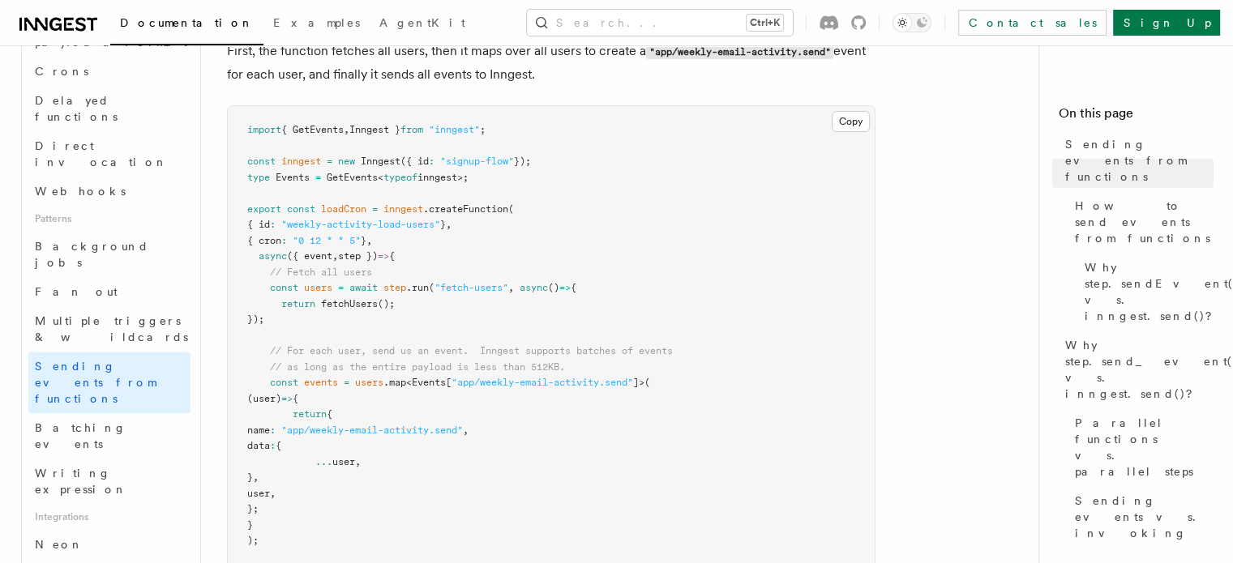
scroll to position [628, 0]
click at [90, 422] on span "Batching events" at bounding box center [81, 436] width 92 height 29
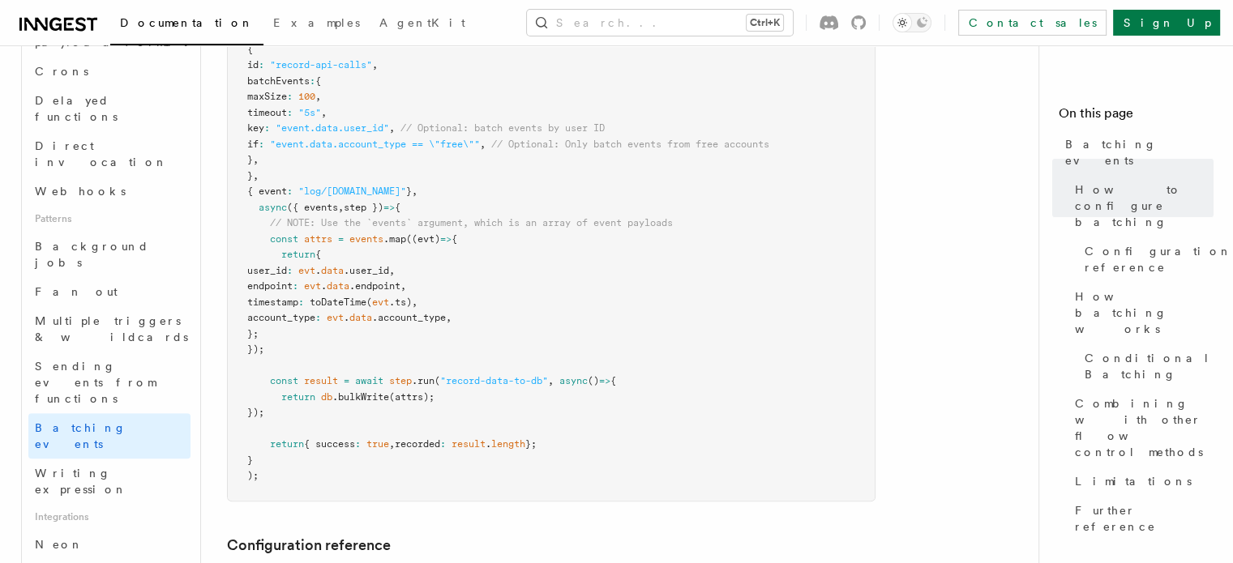
scroll to position [389, 0]
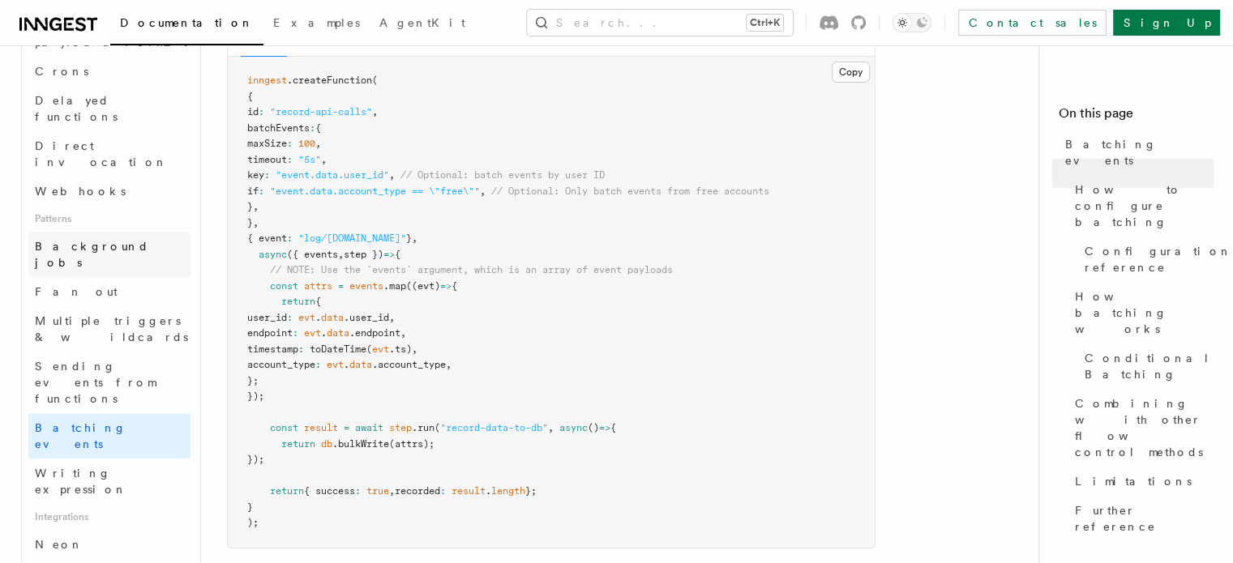
click at [86, 240] on span "Background jobs" at bounding box center [92, 254] width 114 height 29
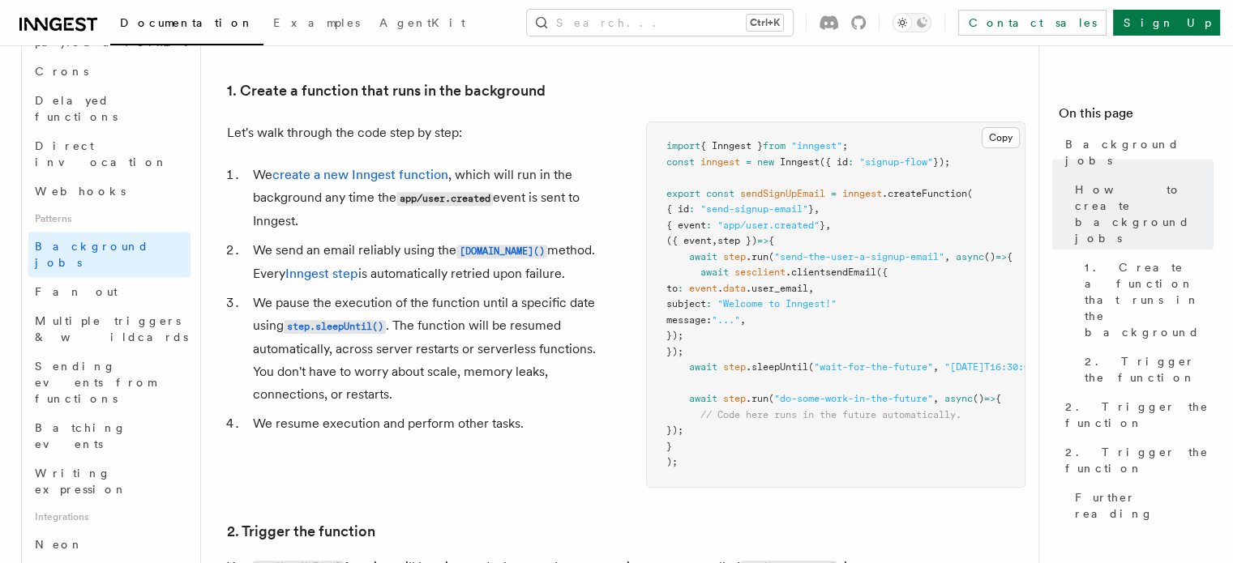
scroll to position [588, 0]
click at [718, 297] on span ""Welcome to Inngest!"" at bounding box center [776, 302] width 119 height 11
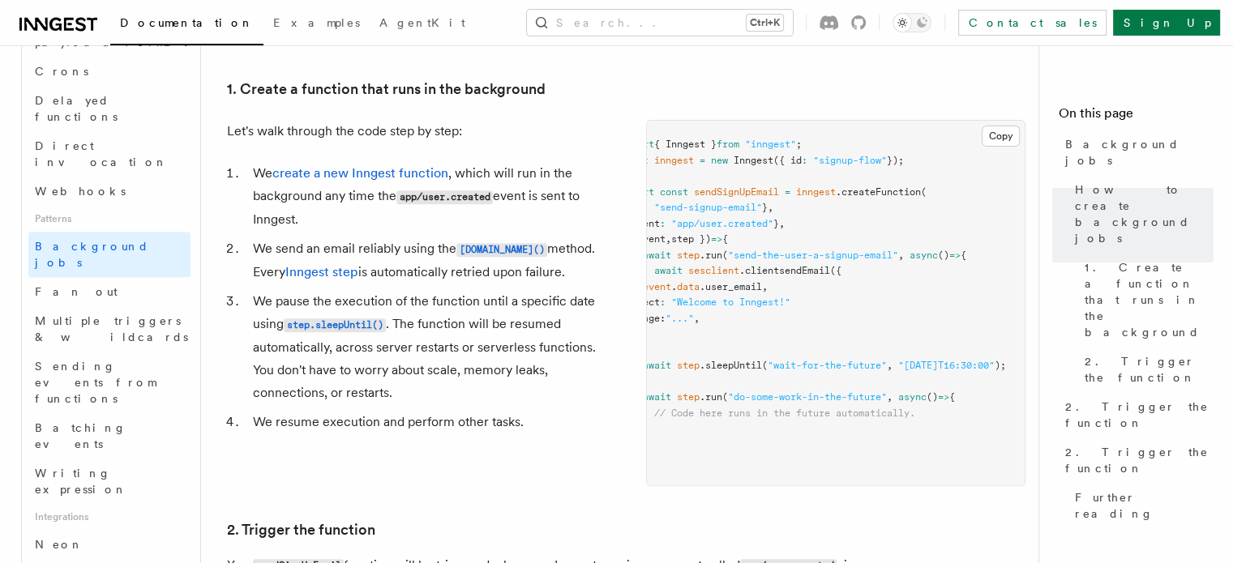
scroll to position [0, 0]
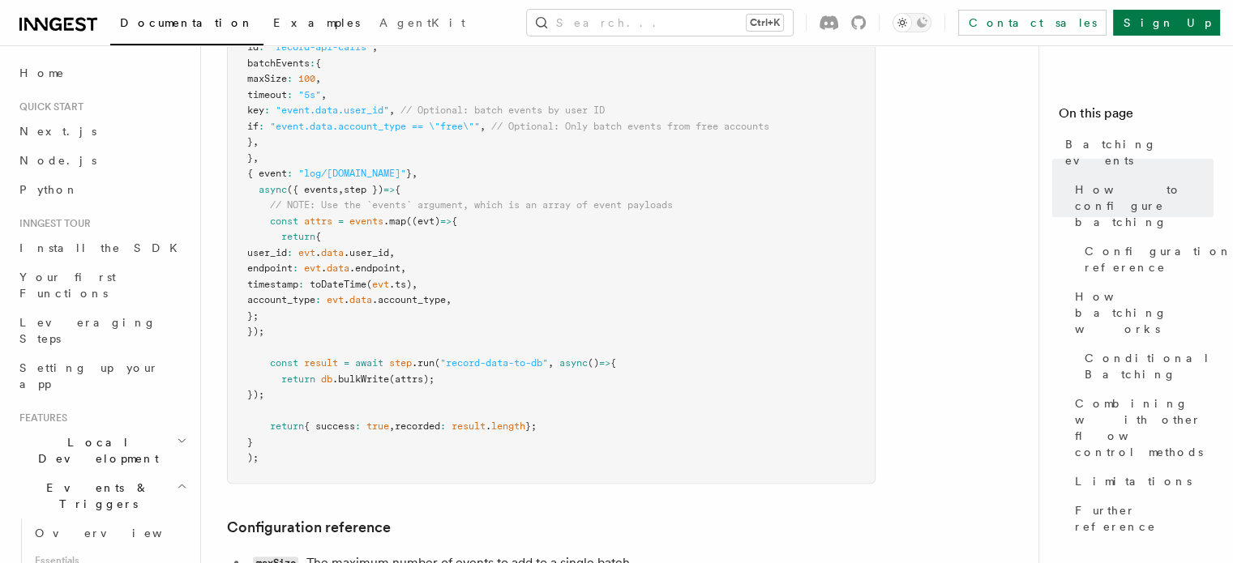
click at [273, 28] on span "Examples" at bounding box center [316, 22] width 87 height 13
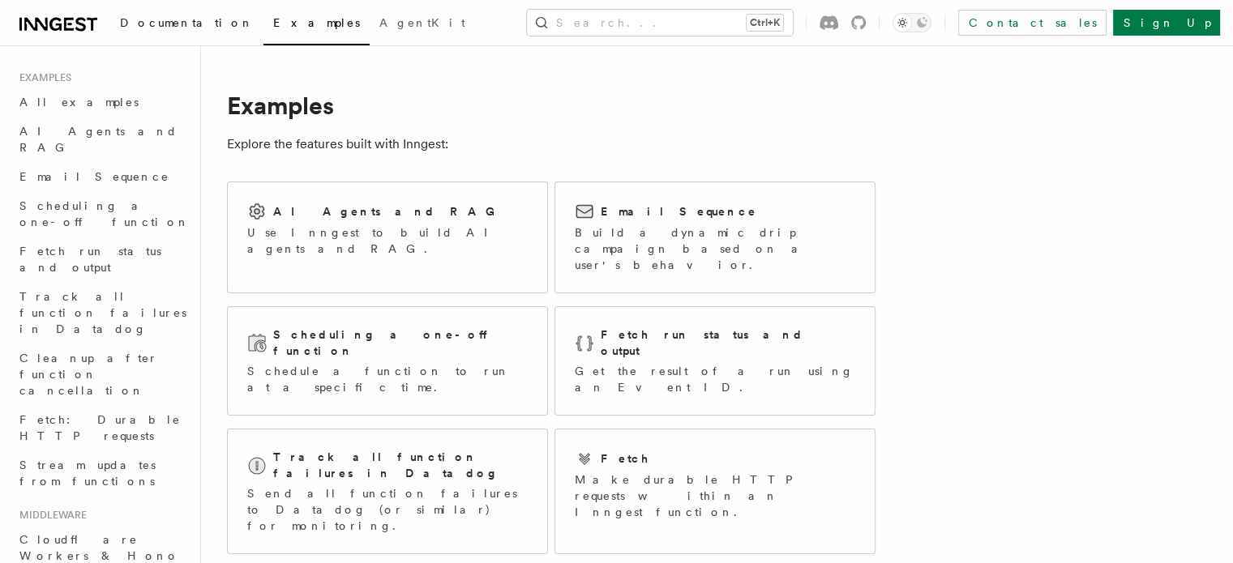
click at [131, 19] on span "Documentation" at bounding box center [187, 22] width 134 height 13
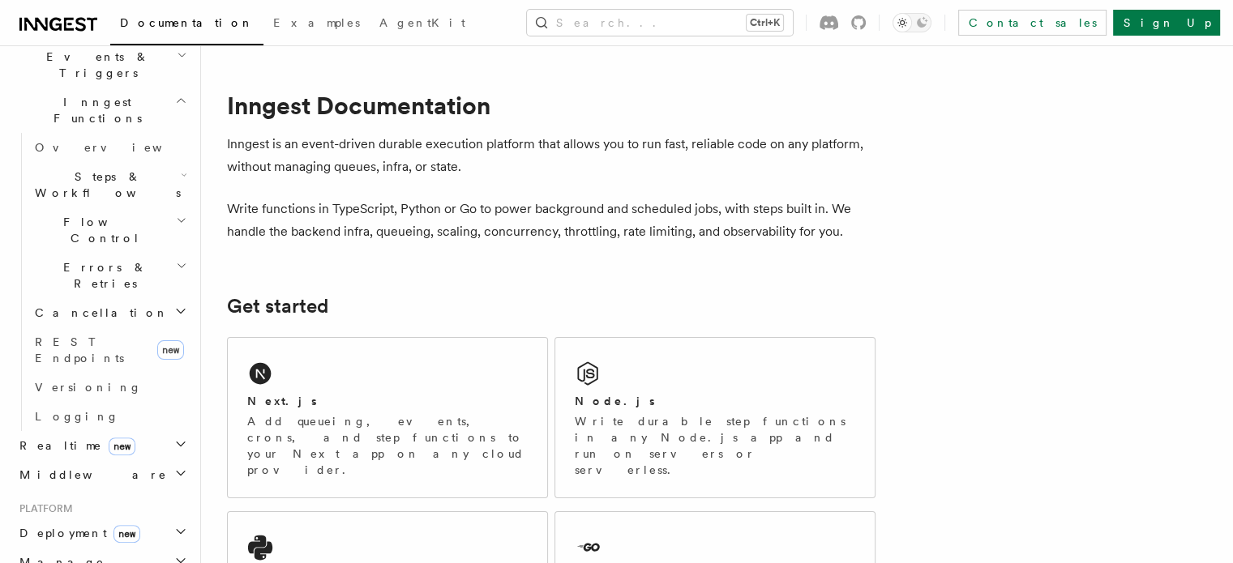
scroll to position [438, 0]
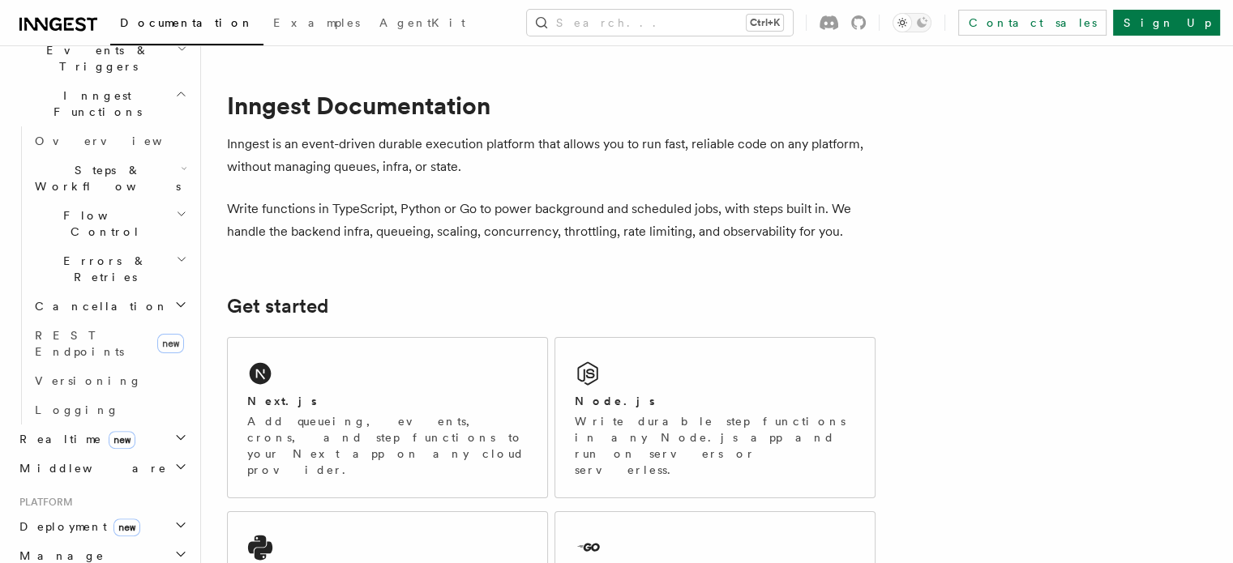
click at [129, 425] on h2 "Realtime new" at bounding box center [102, 439] width 178 height 29
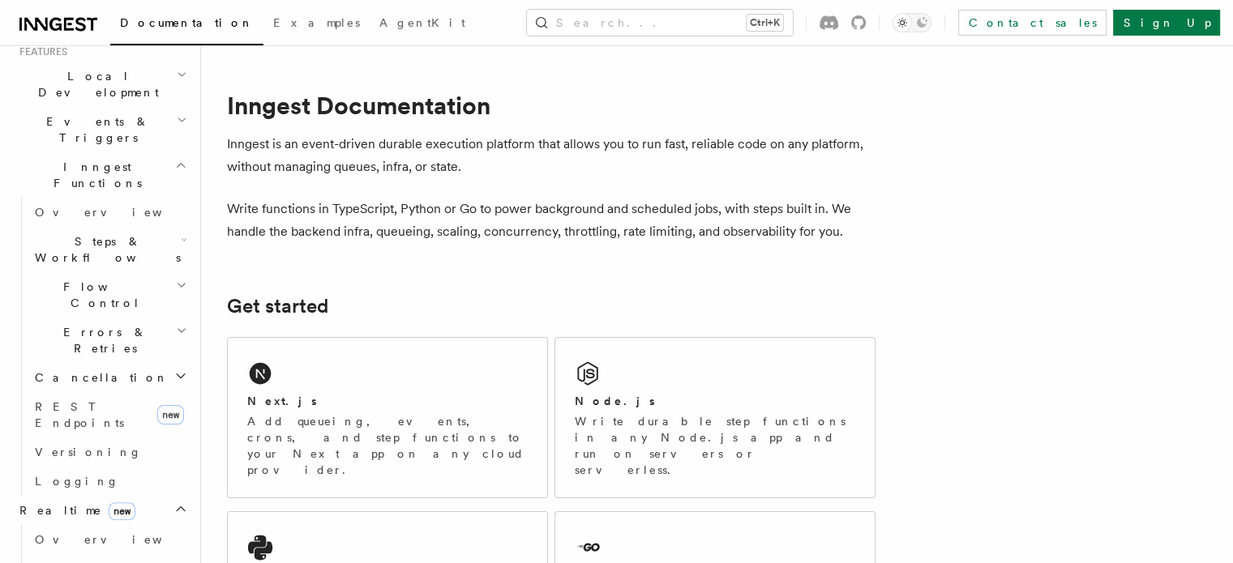
scroll to position [366, 0]
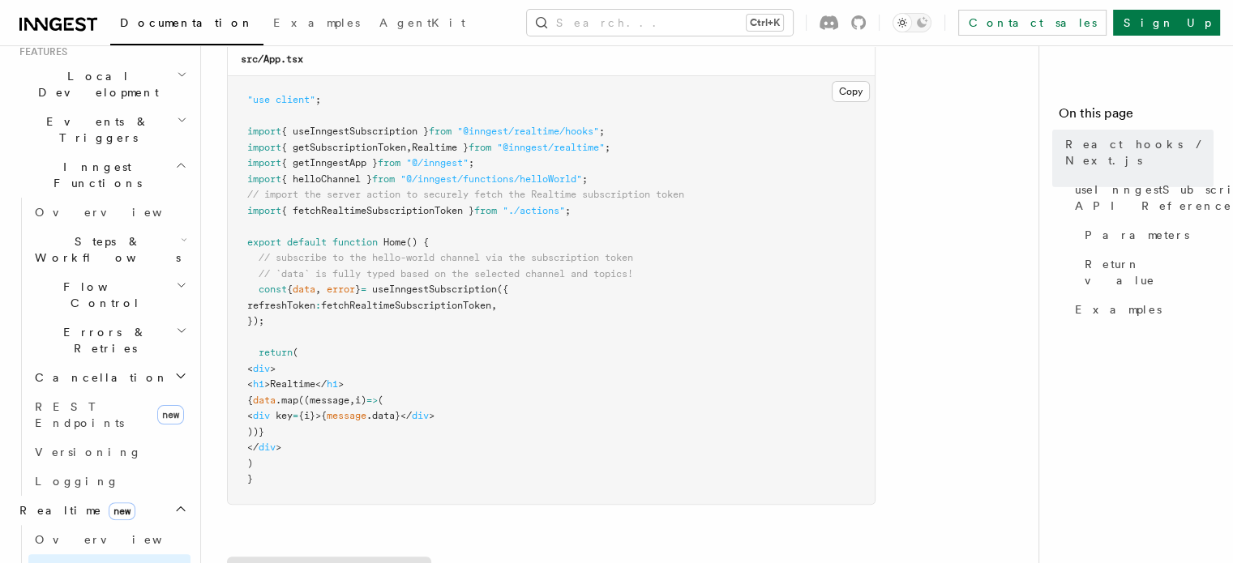
scroll to position [527, 0]
click at [315, 289] on span "data" at bounding box center [304, 287] width 23 height 11
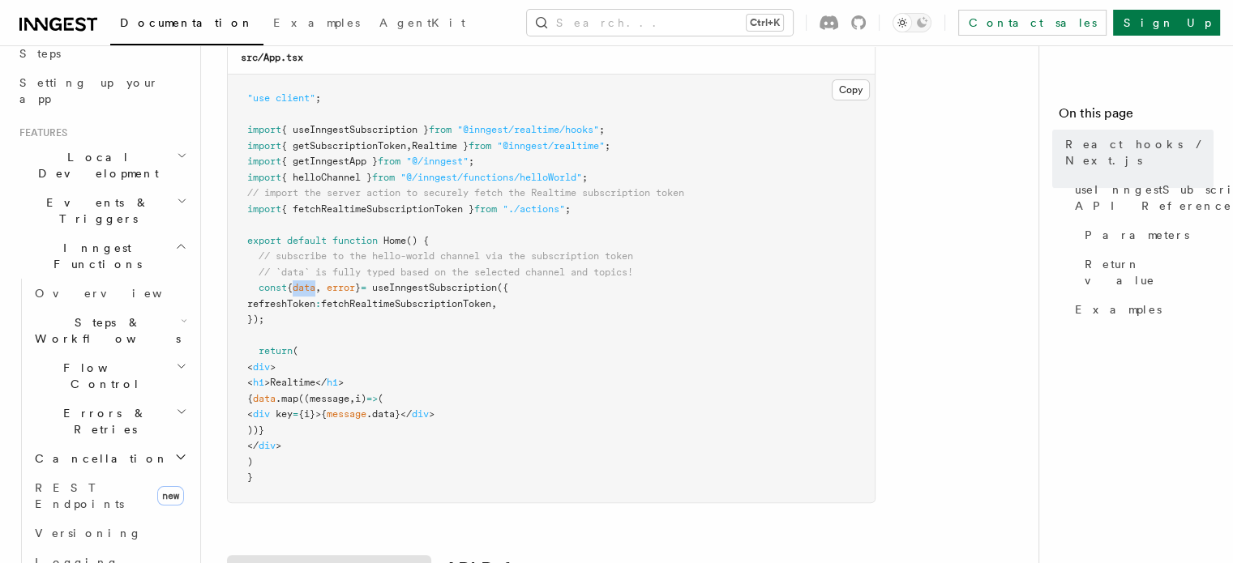
click at [91, 315] on span "Steps & Workflows" at bounding box center [104, 331] width 152 height 32
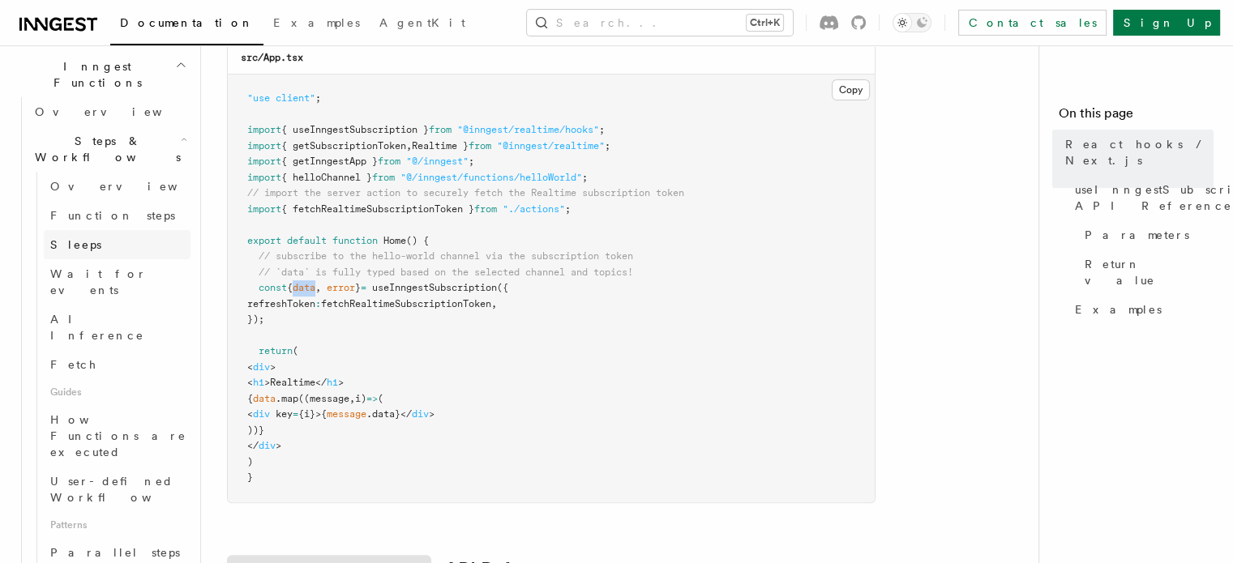
scroll to position [467, 0]
click at [82, 546] on span "Parallel steps" at bounding box center [115, 552] width 130 height 13
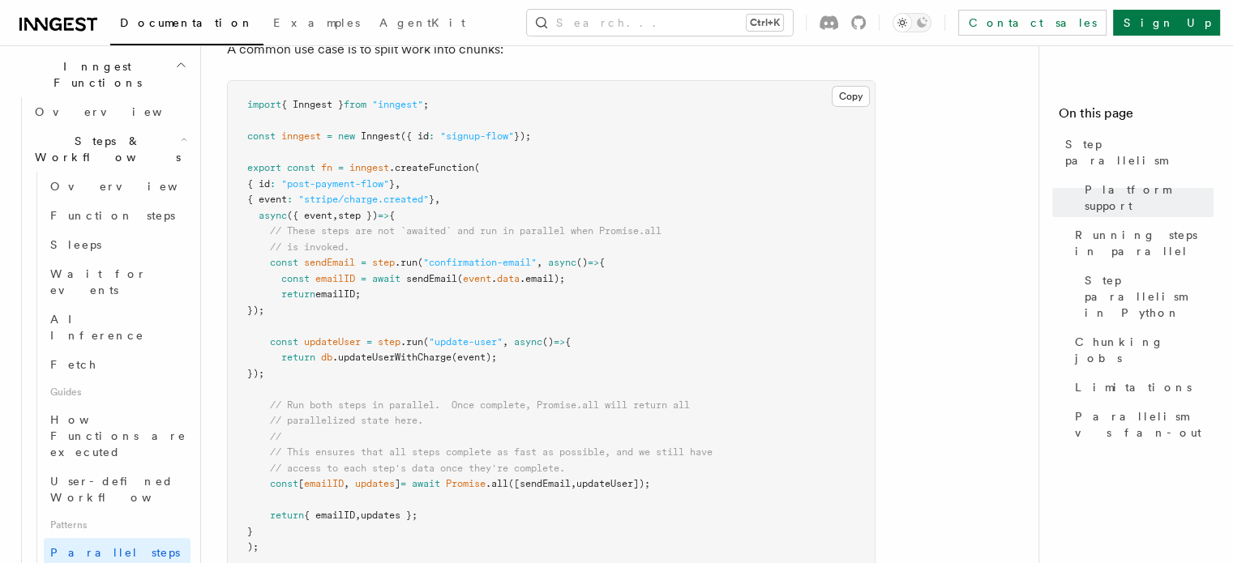
scroll to position [527, 0]
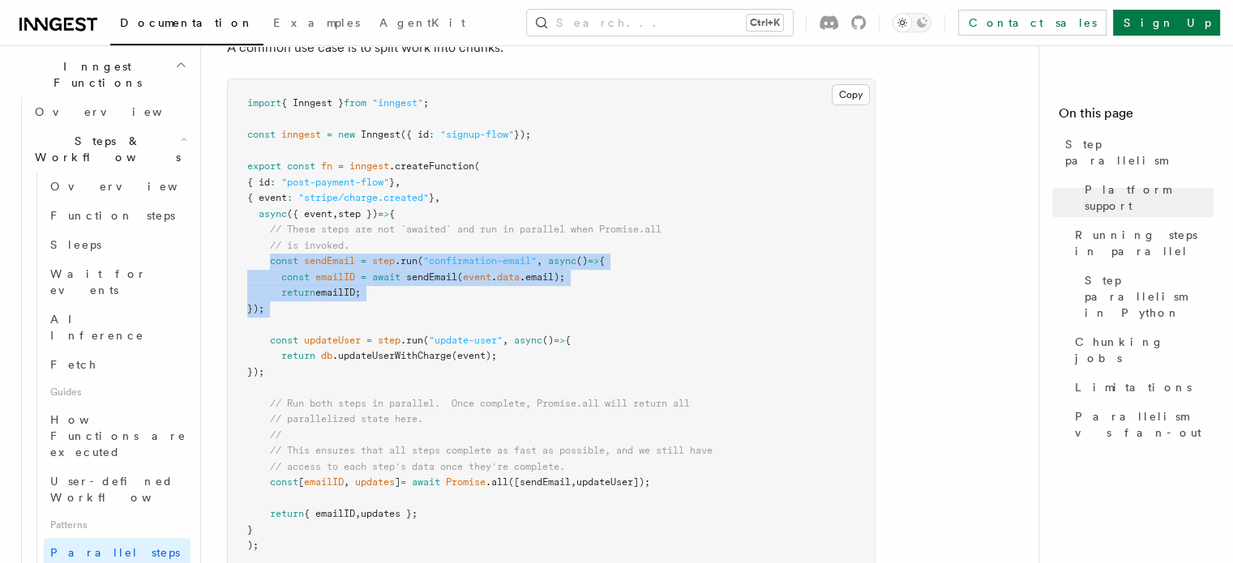
drag, startPoint x: 268, startPoint y: 239, endPoint x: 352, endPoint y: 306, distance: 106.7
click at [352, 306] on pre "import { Inngest } from "inngest" ; const inngest = new Inngest ({ id : "signup…" at bounding box center [551, 324] width 647 height 491
copy code "const sendEmail = step .run ( "confirmation-email" , async () => { const emailI…"
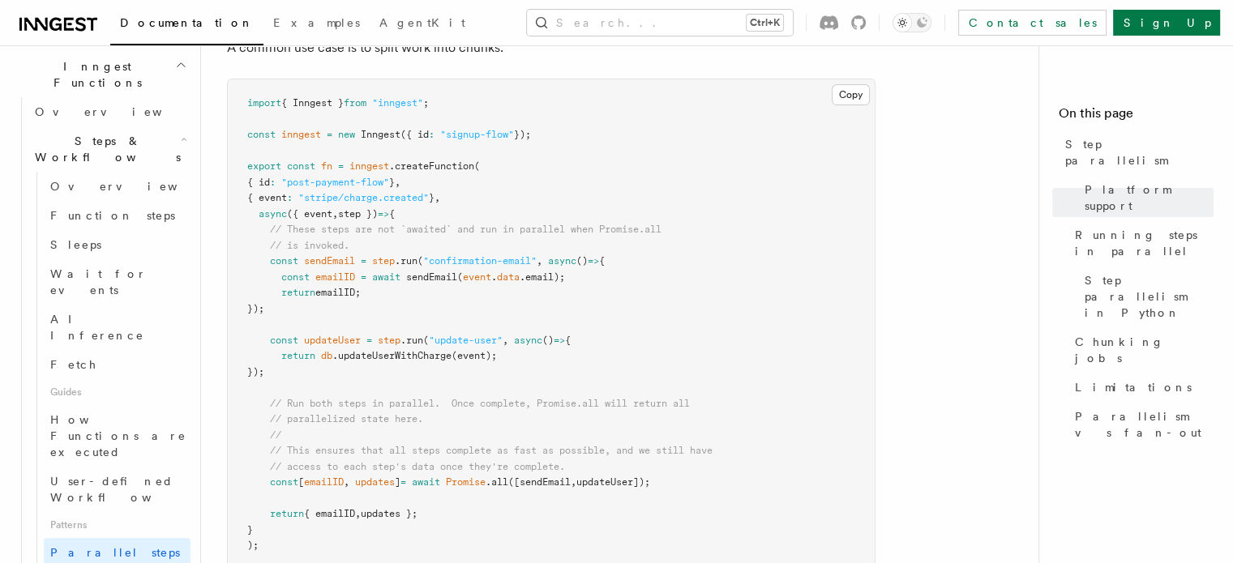
click at [370, 358] on pre "import { Inngest } from "inngest" ; const inngest = new Inngest ({ id : "signup…" at bounding box center [551, 324] width 647 height 491
drag, startPoint x: 271, startPoint y: 317, endPoint x: 310, endPoint y: 347, distance: 49.1
click at [310, 347] on pre "import { Inngest } from "inngest" ; const inngest = new Inngest ({ id : "signup…" at bounding box center [551, 324] width 647 height 491
copy code "const updateUser = step .run ( "update-user" , async () => { return db .updateU…"
